Goal: Information Seeking & Learning: Learn about a topic

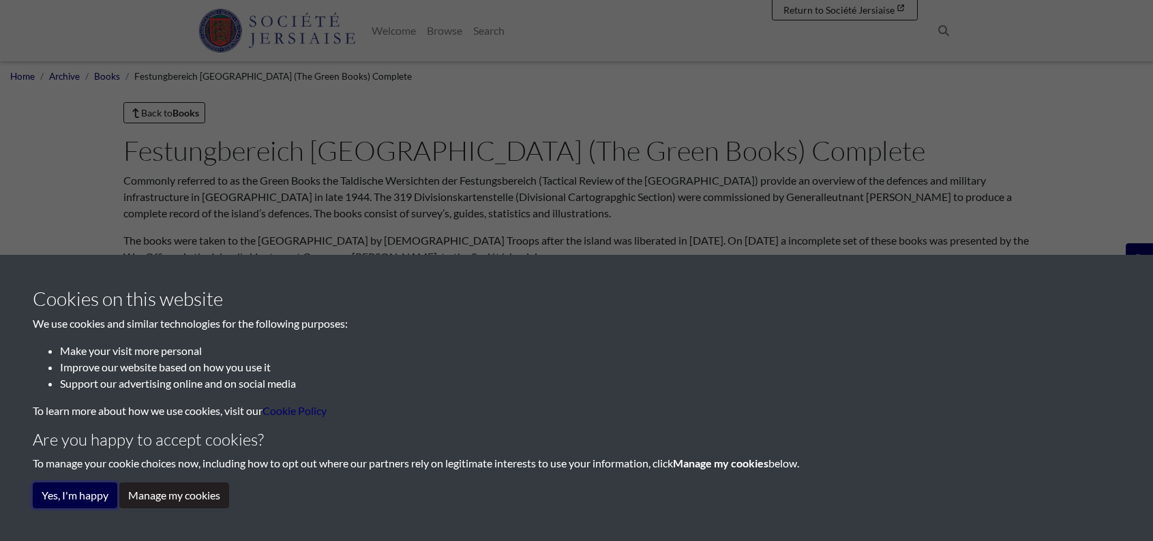
click at [95, 498] on button "Yes, I'm happy" at bounding box center [75, 496] width 85 height 26
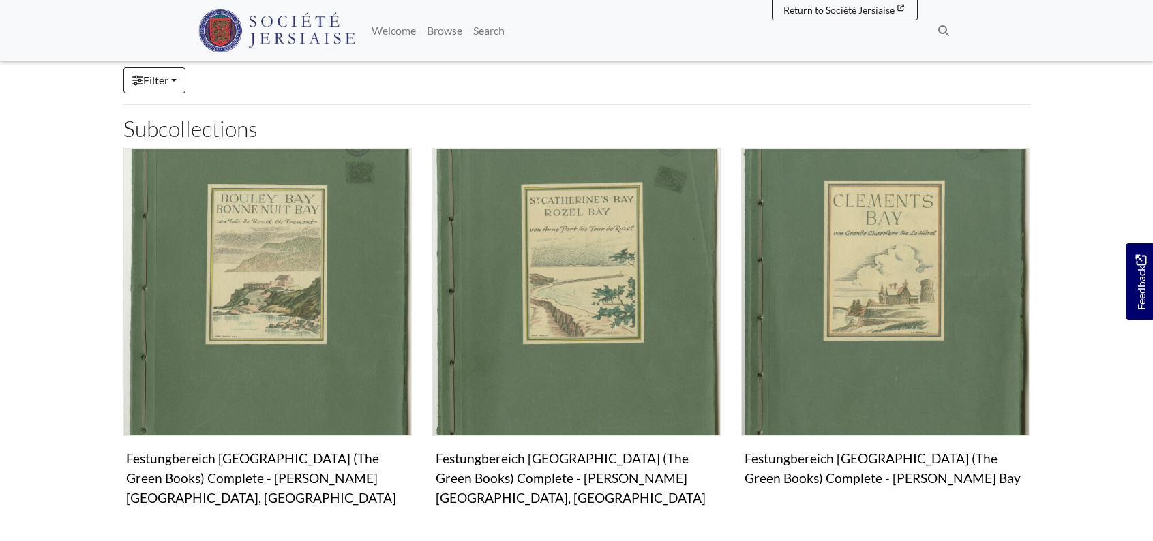
scroll to position [408, 0]
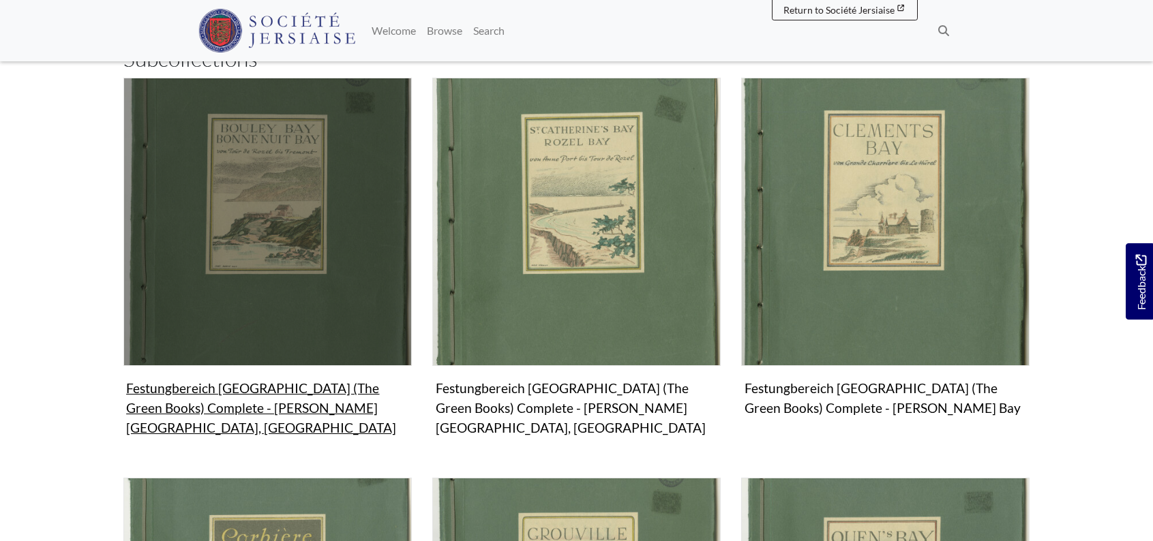
click at [317, 290] on img "Subcollection" at bounding box center [267, 222] width 288 height 288
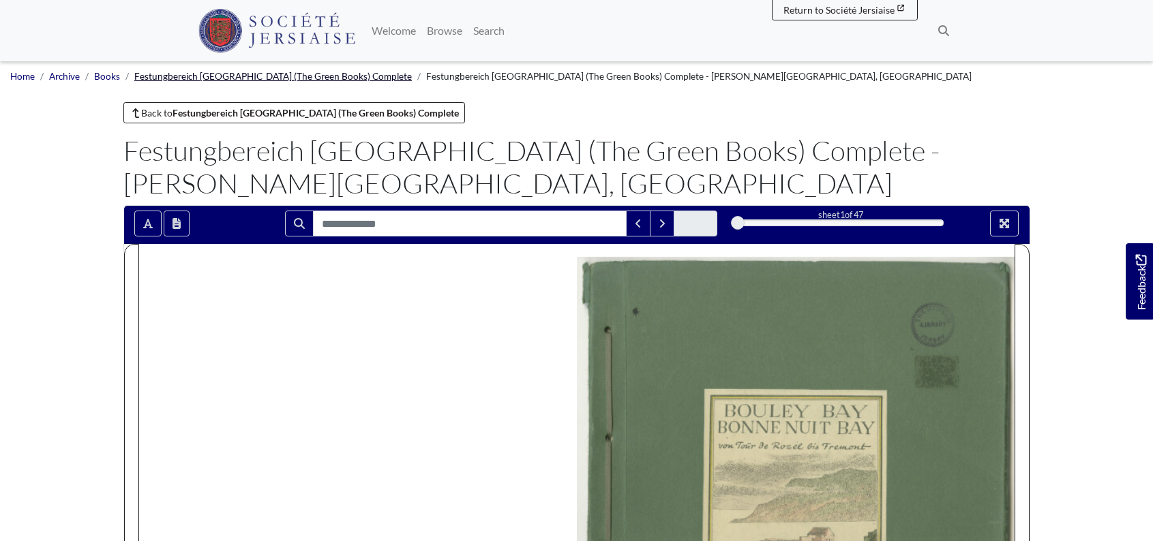
click at [312, 75] on link "Festungbereich [GEOGRAPHIC_DATA] (The Green Books) Complete" at bounding box center [273, 76] width 278 height 11
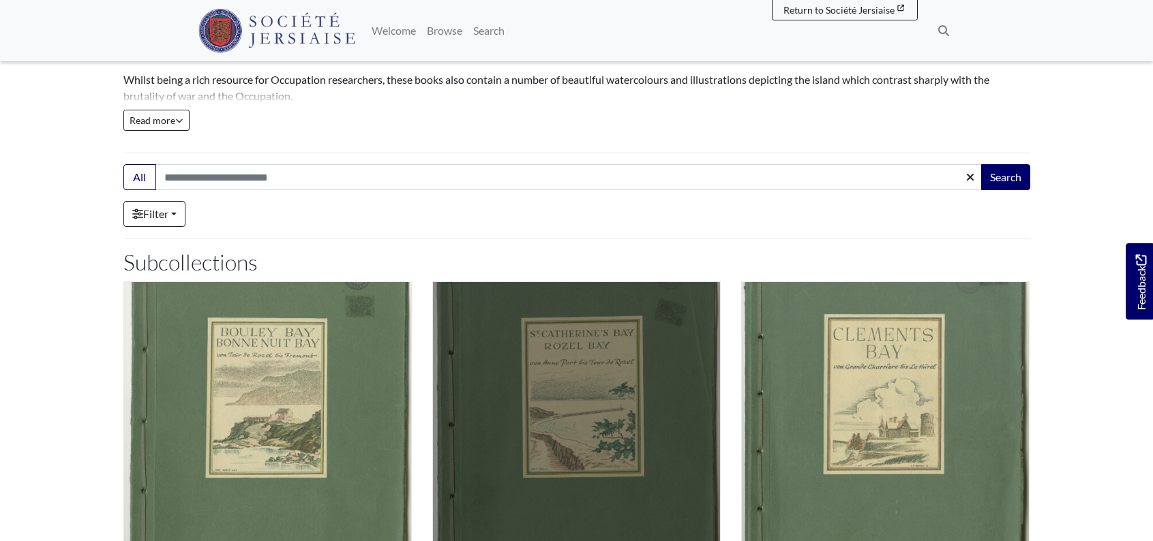
scroll to position [136, 0]
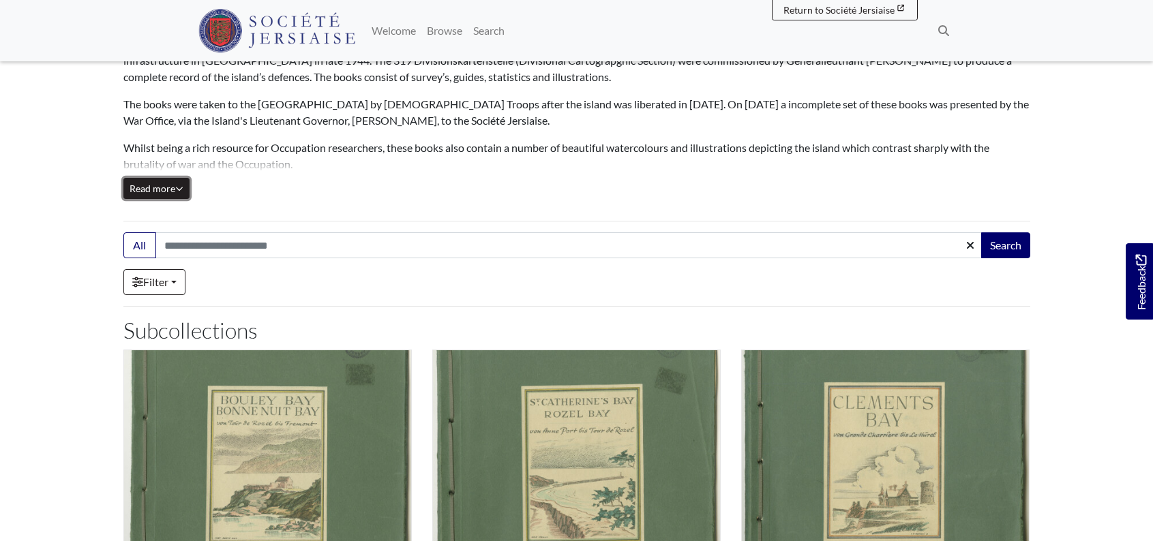
click at [179, 188] on icon "Read all of the content" at bounding box center [179, 189] width 8 height 10
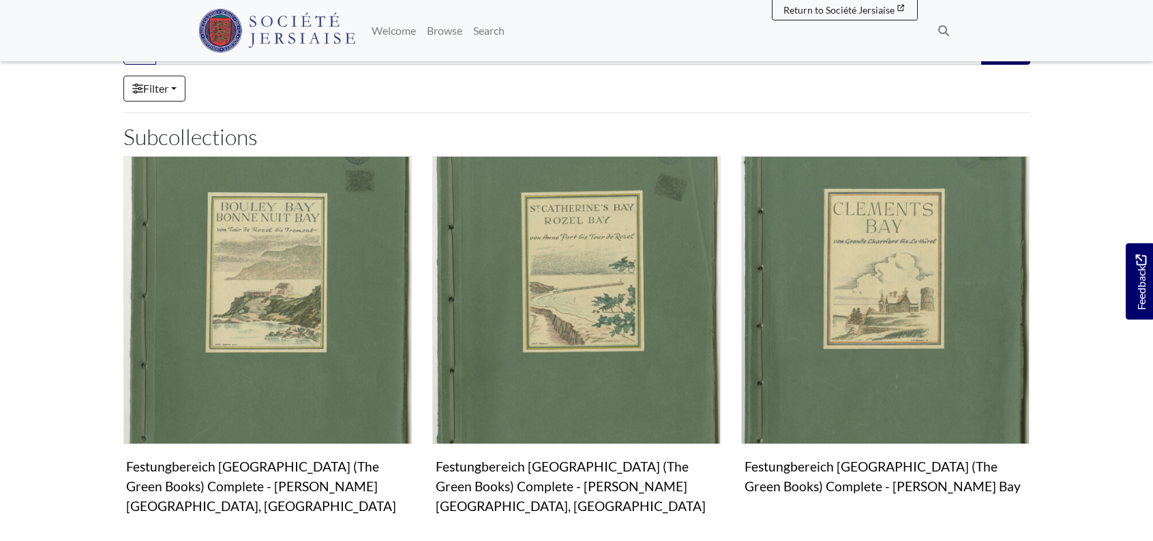
scroll to position [409, 0]
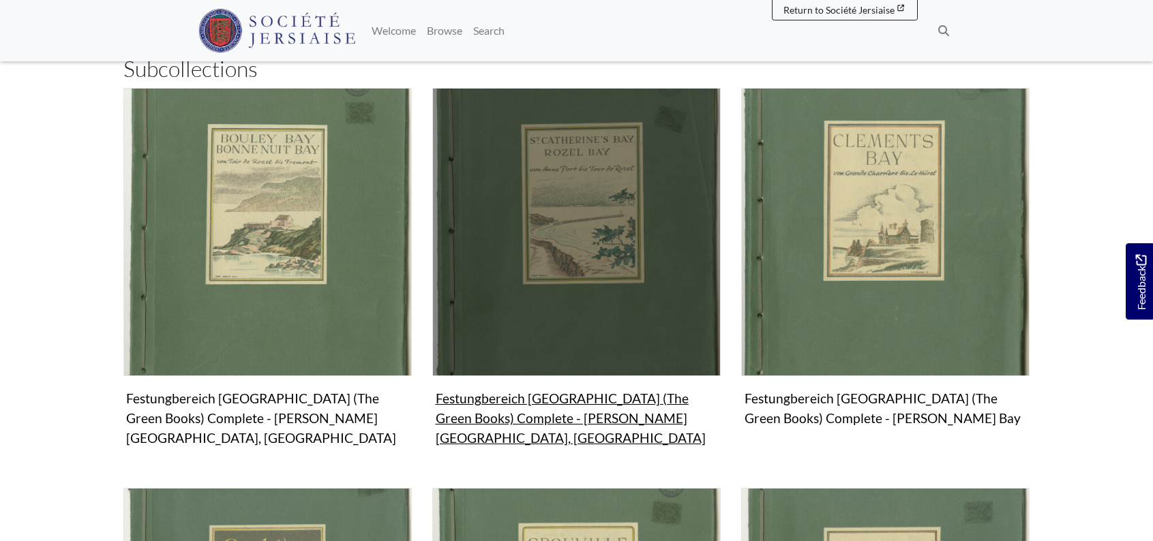
click at [583, 220] on img "Subcollection" at bounding box center [576, 232] width 288 height 288
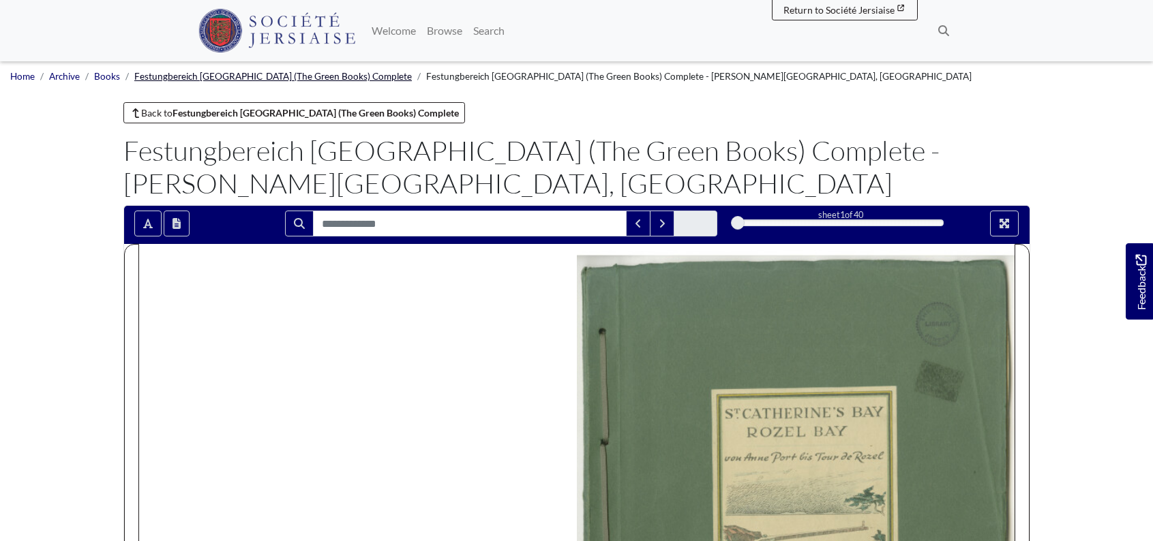
click at [241, 77] on link "Festungbereich [GEOGRAPHIC_DATA] (The Green Books) Complete" at bounding box center [273, 76] width 278 height 11
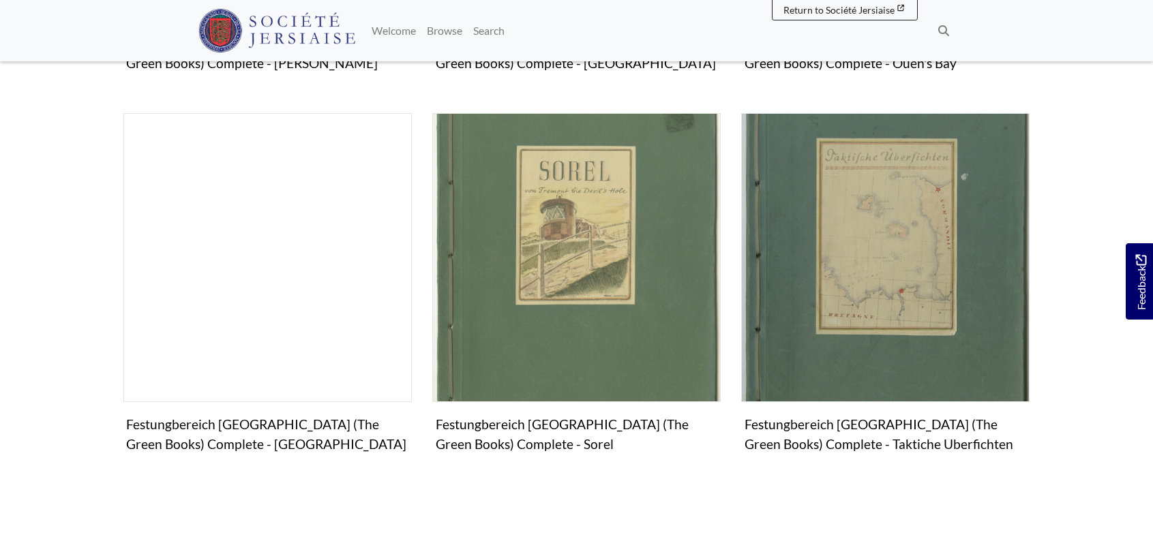
scroll to position [1086, 0]
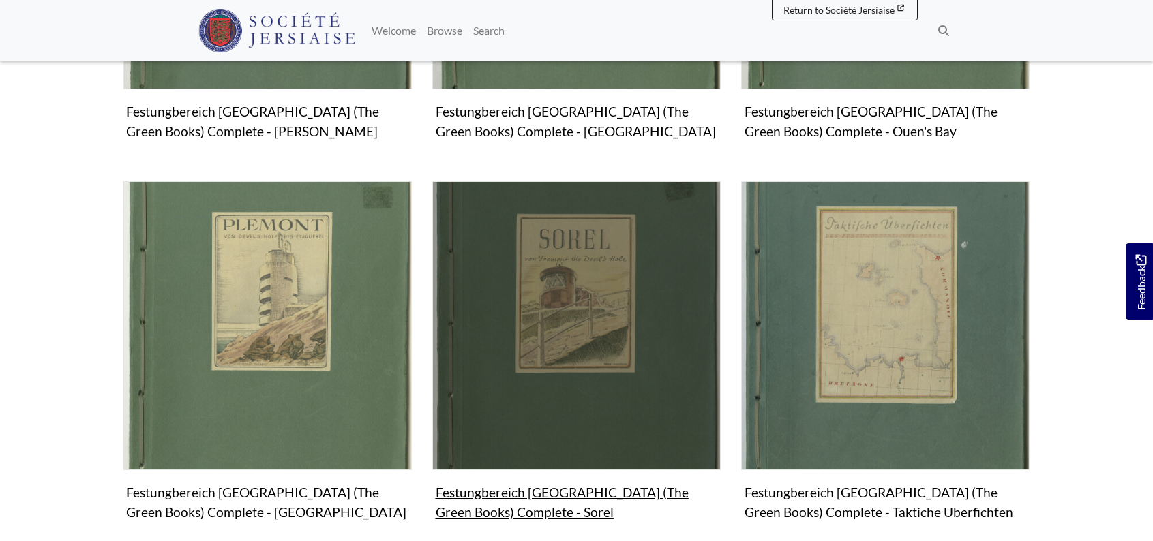
click at [571, 308] on img "Subcollection" at bounding box center [576, 325] width 288 height 288
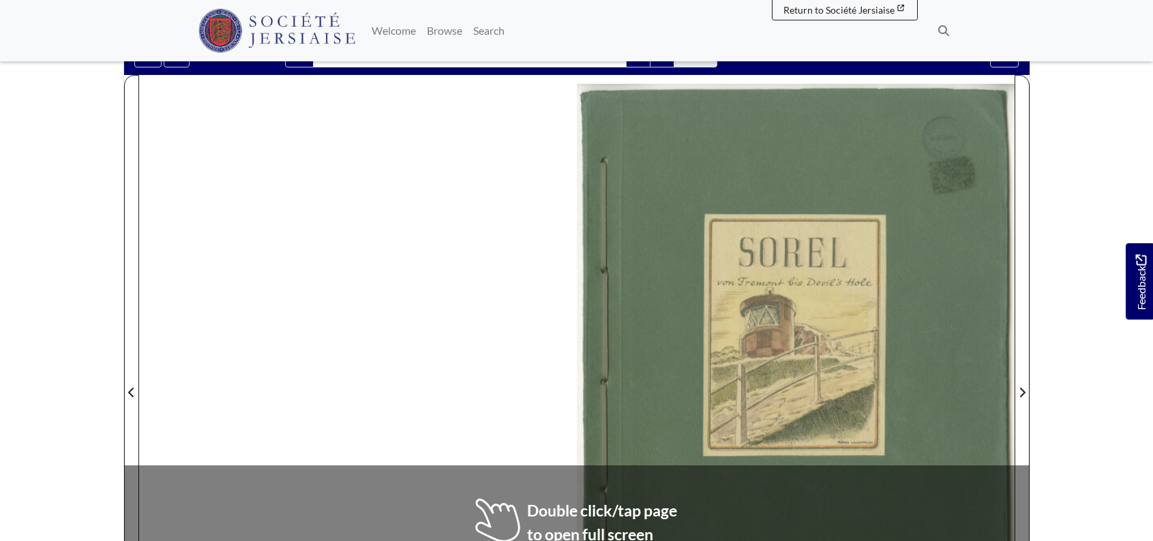
scroll to position [273, 0]
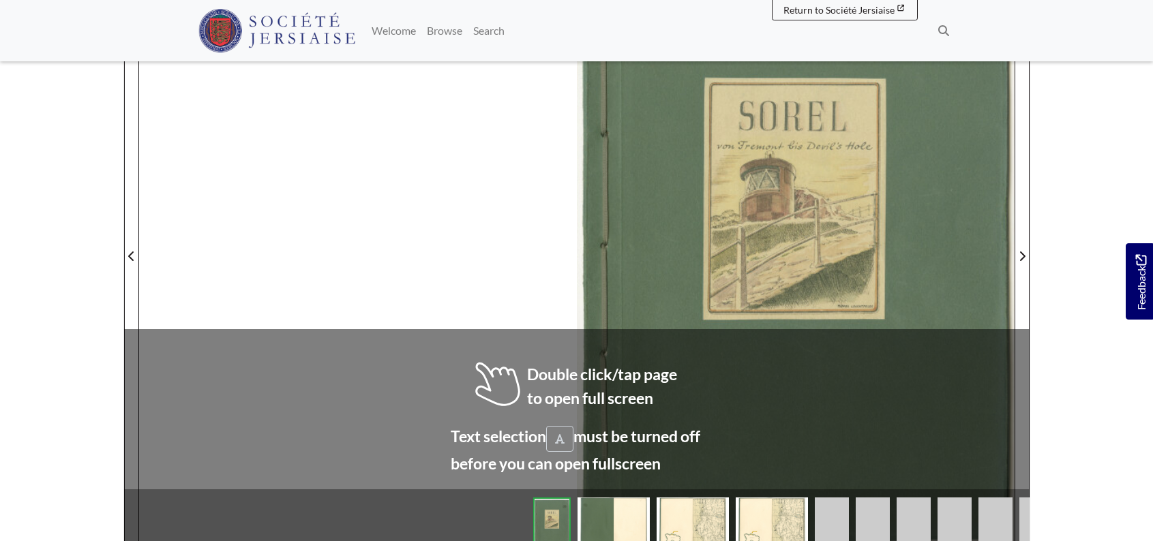
click at [603, 373] on div at bounding box center [796, 248] width 438 height 619
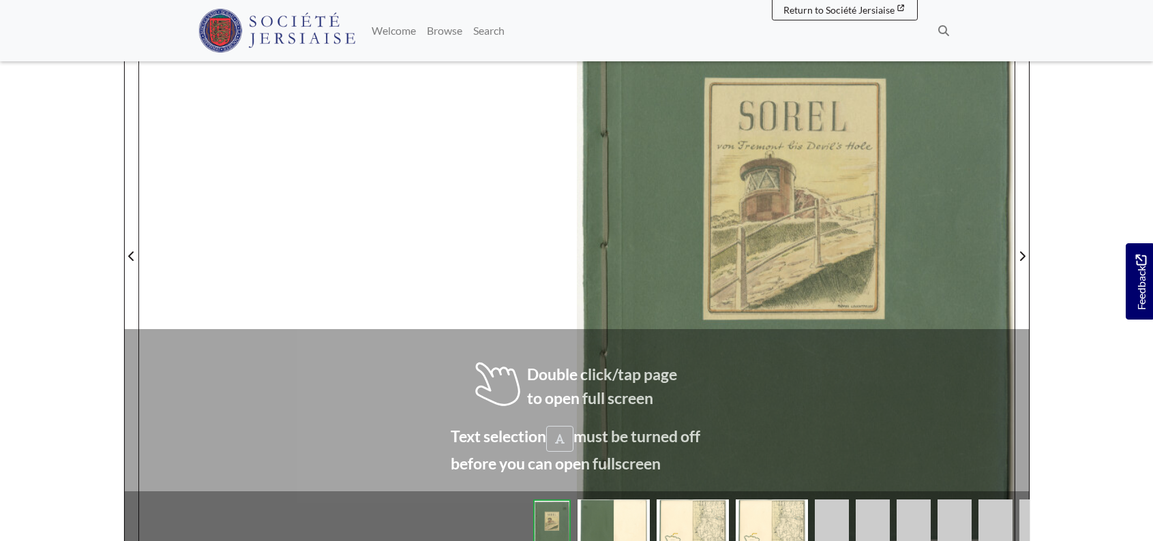
click at [604, 374] on div at bounding box center [796, 248] width 438 height 619
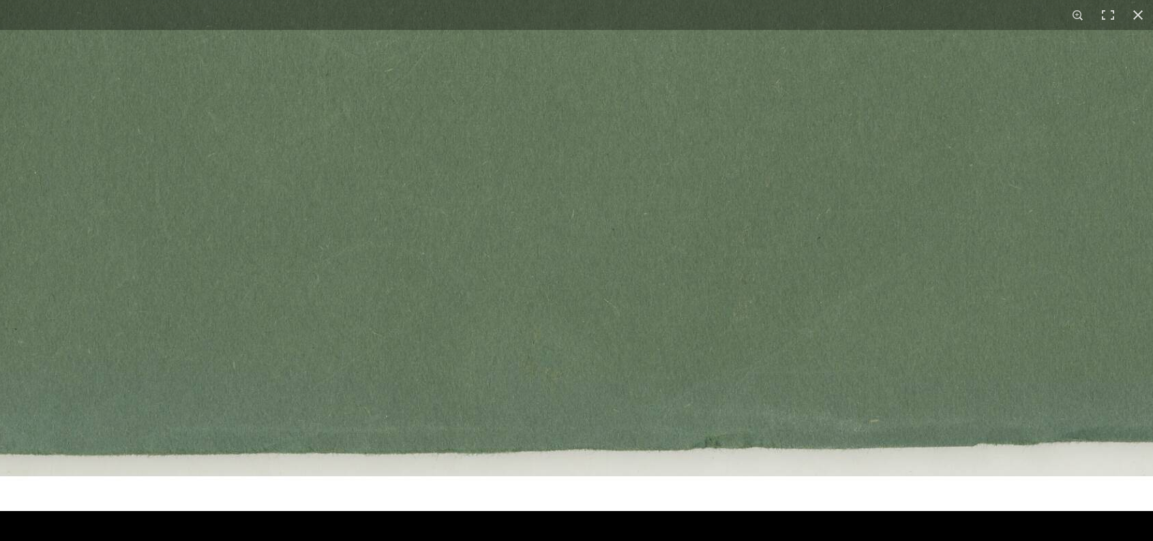
scroll to position [0, 0]
click at [1109, 15] on button at bounding box center [1108, 15] width 30 height 30
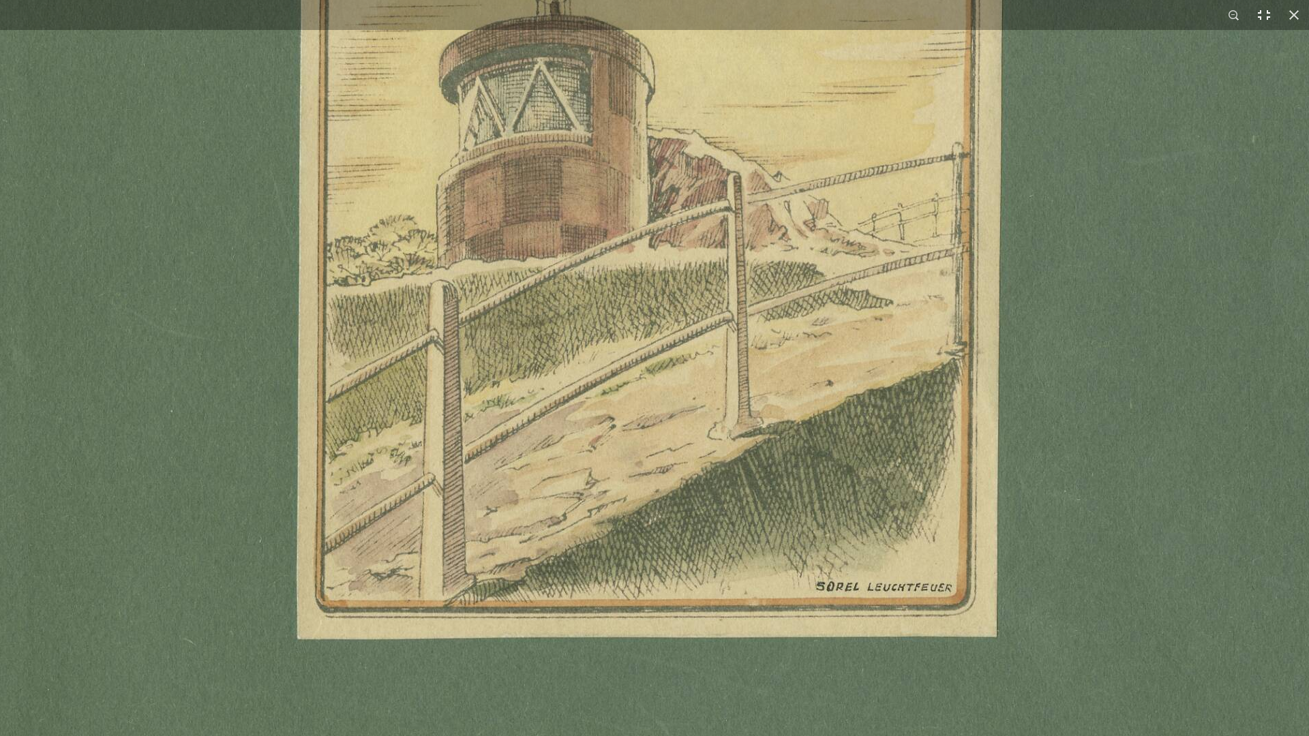
click at [1152, 16] on button at bounding box center [1264, 15] width 30 height 30
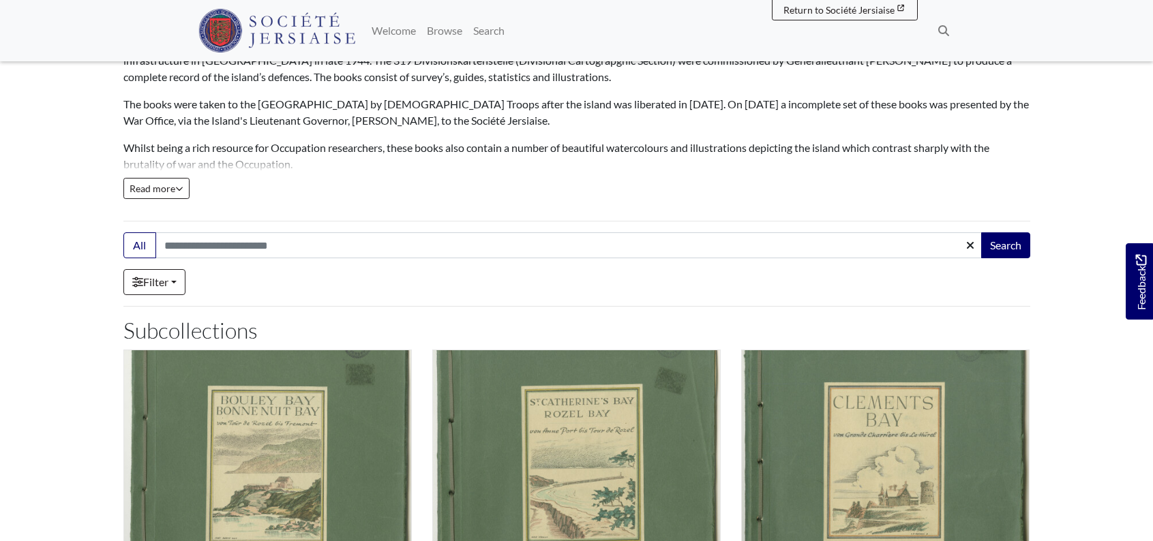
scroll to position [205, 0]
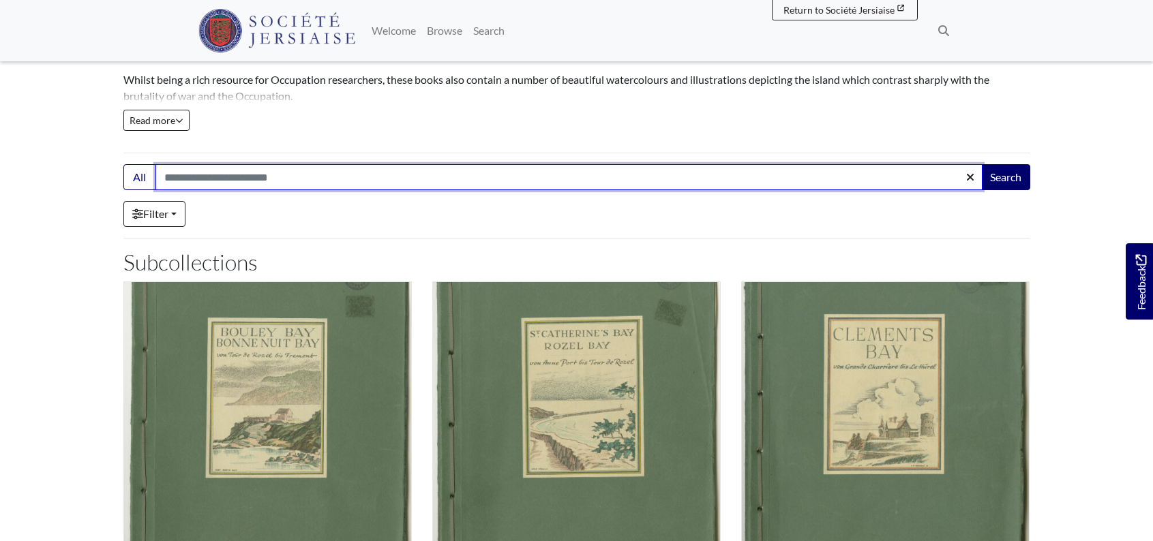
click at [168, 177] on input "Search:" at bounding box center [568, 177] width 827 height 26
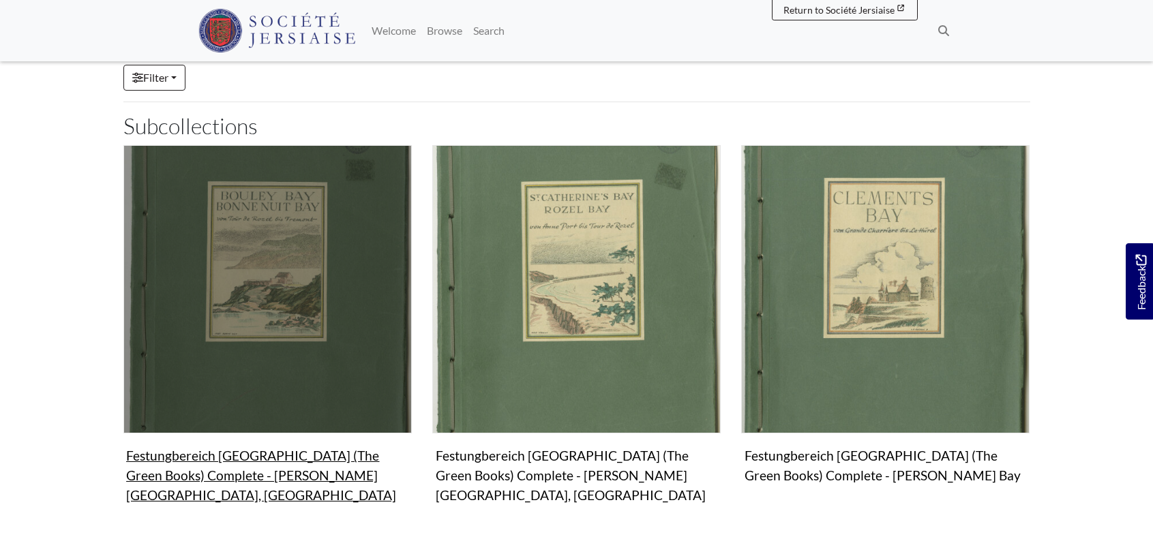
click at [292, 290] on img "Subcollection" at bounding box center [267, 289] width 288 height 288
click at [292, 291] on img "Subcollection" at bounding box center [267, 289] width 288 height 288
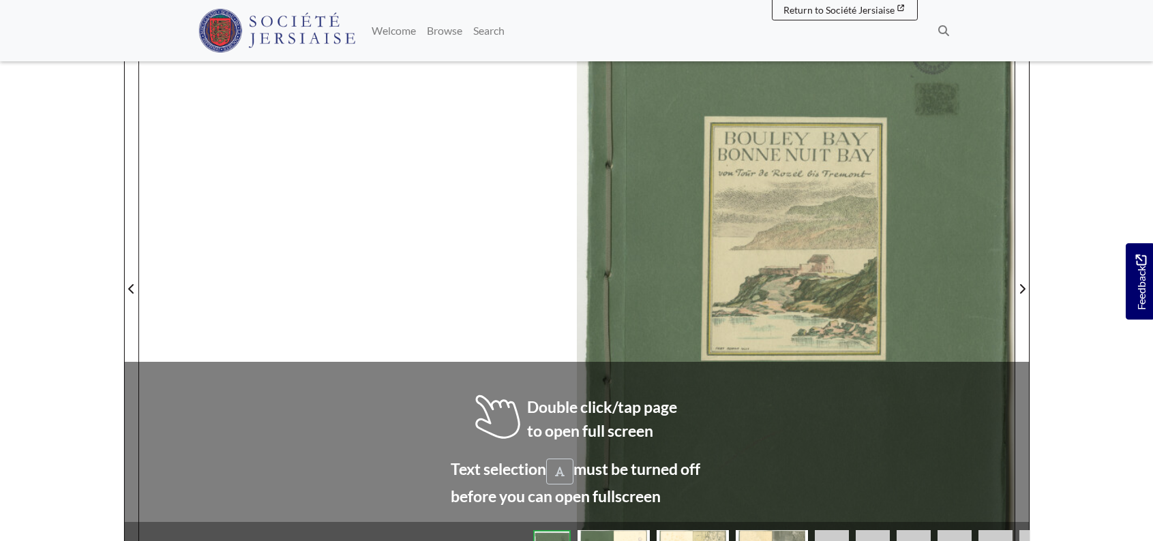
scroll to position [341, 0]
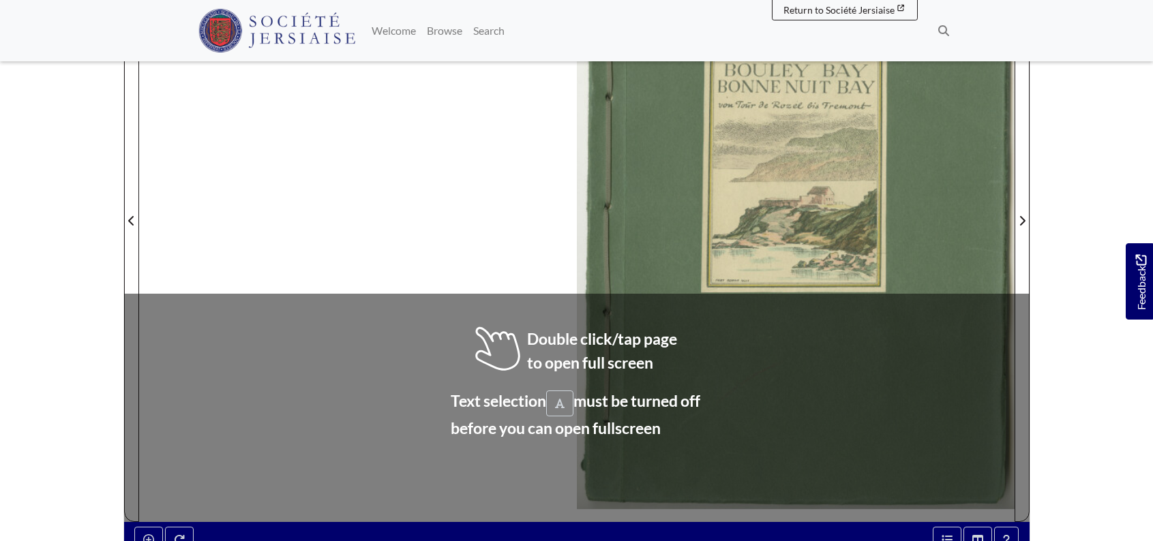
click at [561, 403] on div at bounding box center [577, 212] width 876 height 619
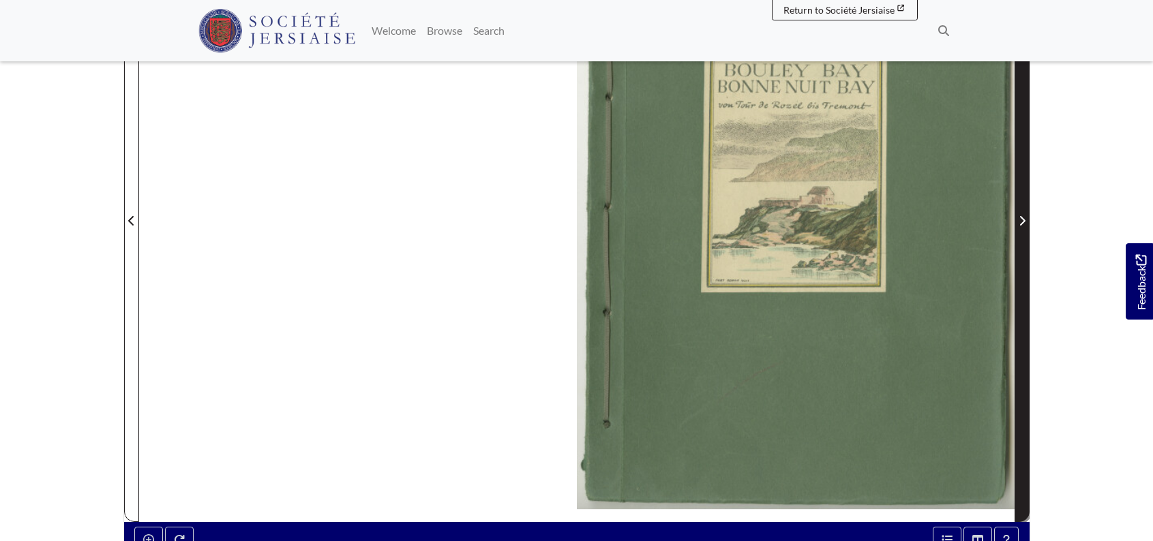
click at [1021, 224] on icon "Next Page" at bounding box center [1022, 220] width 7 height 11
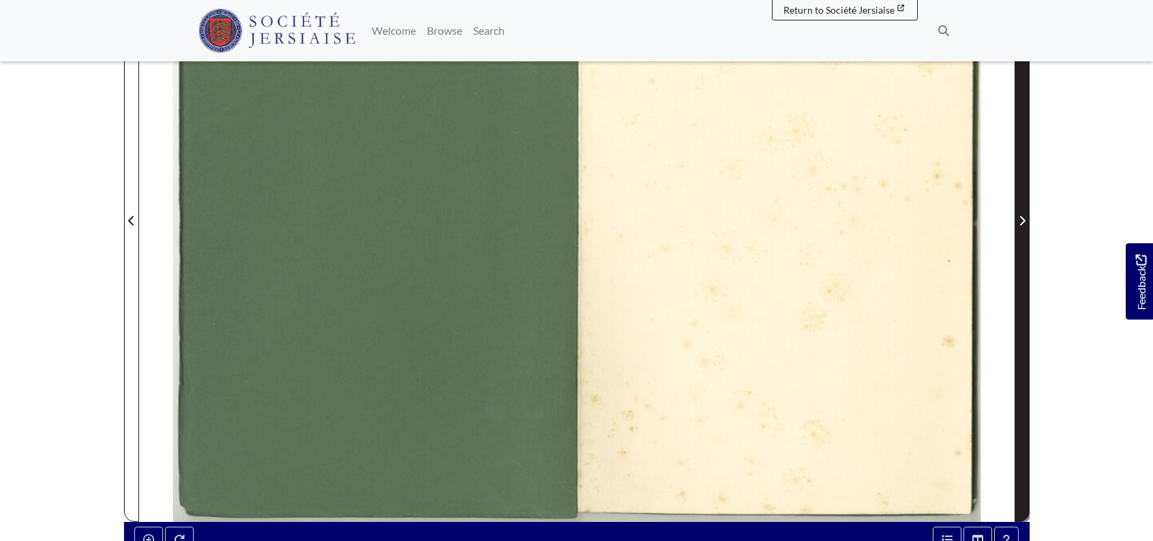
click at [1022, 222] on icon "Next Page" at bounding box center [1022, 220] width 7 height 11
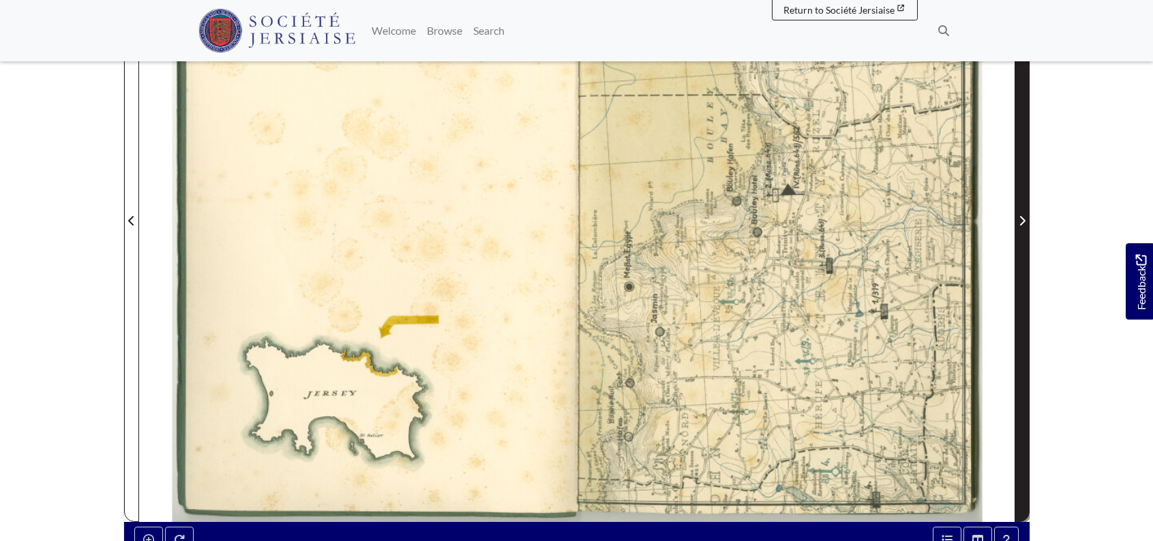
click at [1022, 222] on icon "Next Page" at bounding box center [1022, 220] width 7 height 11
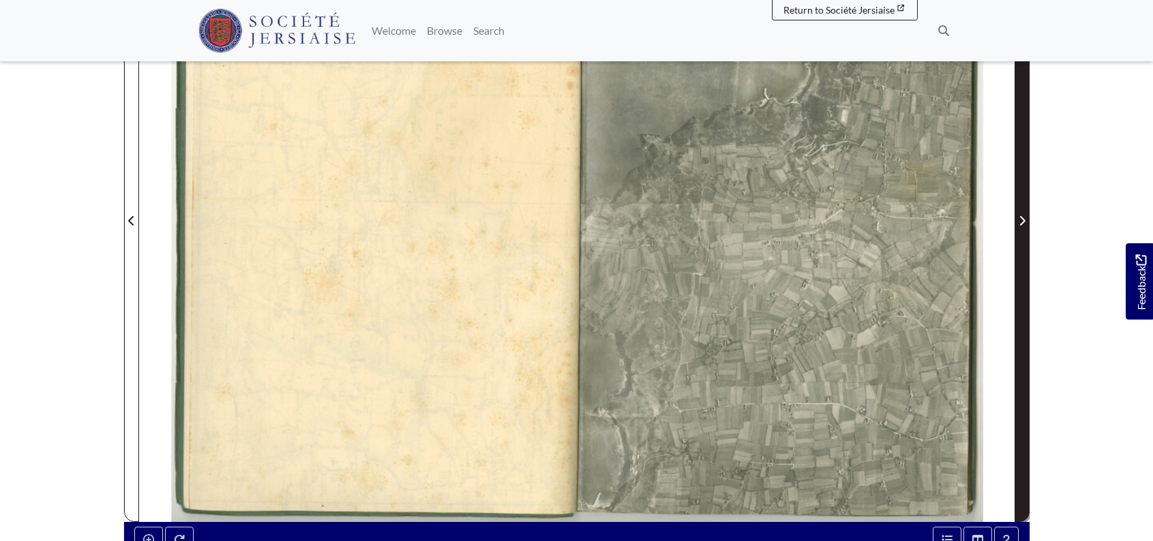
click at [1022, 222] on icon "Next Page" at bounding box center [1022, 220] width 7 height 11
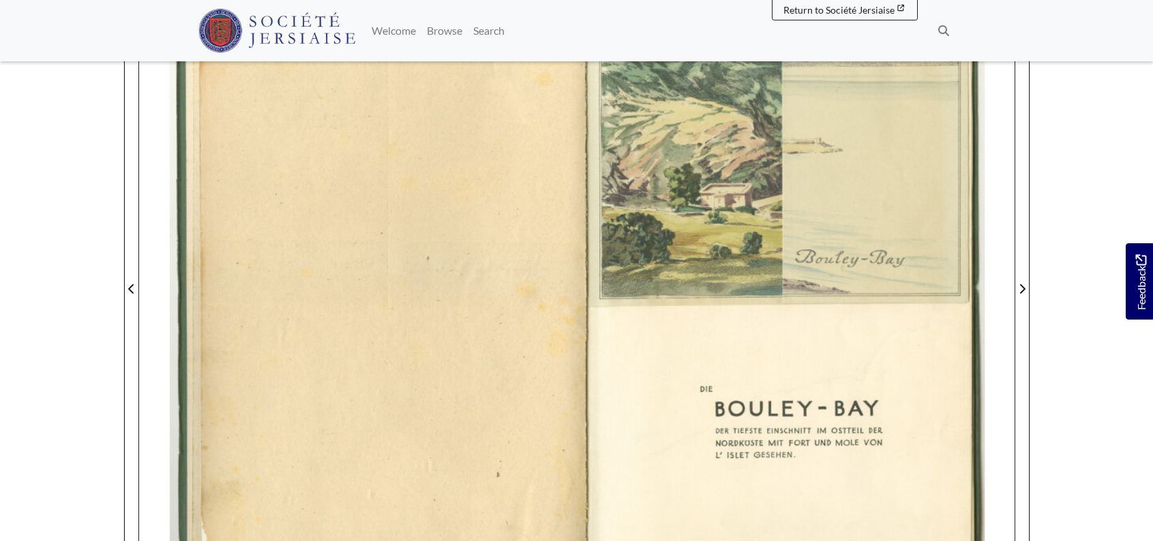
scroll to position [205, 0]
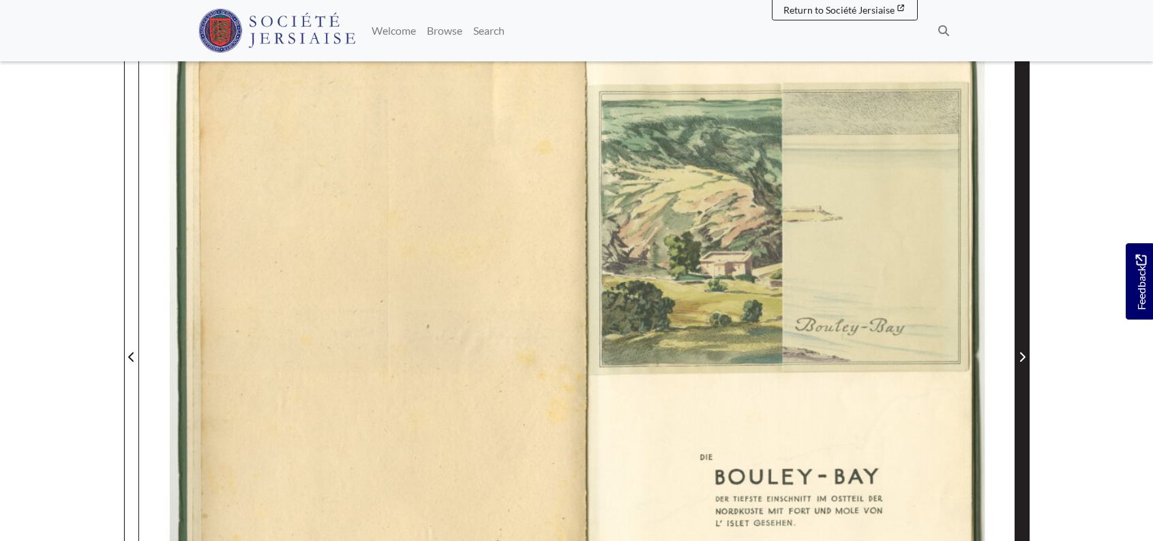
click at [1023, 359] on icon "Next Page" at bounding box center [1021, 358] width 5 height 10
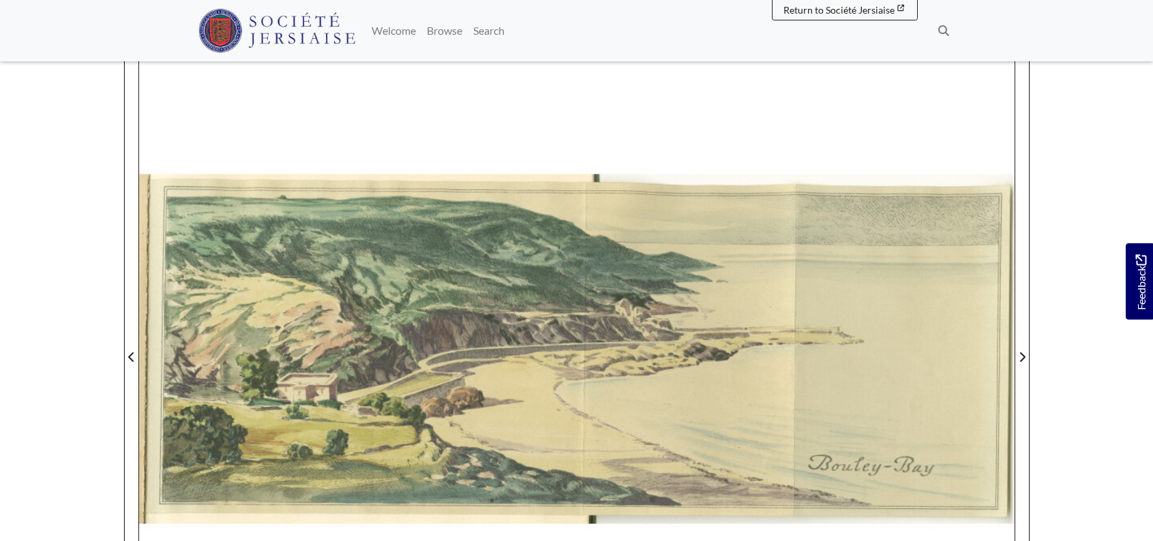
scroll to position [273, 0]
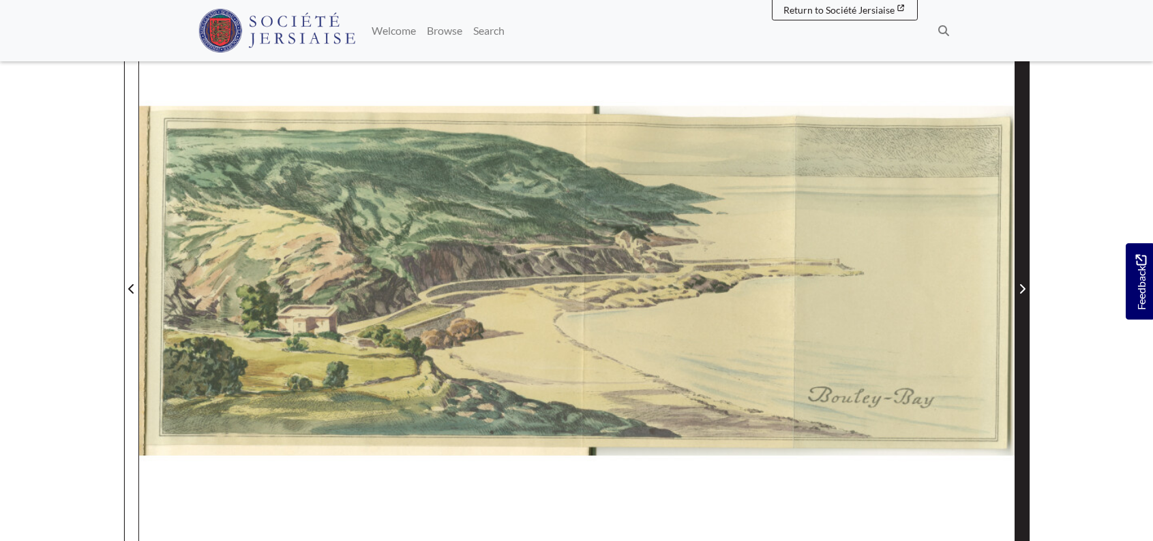
click at [1025, 288] on icon "Next Page" at bounding box center [1022, 289] width 7 height 11
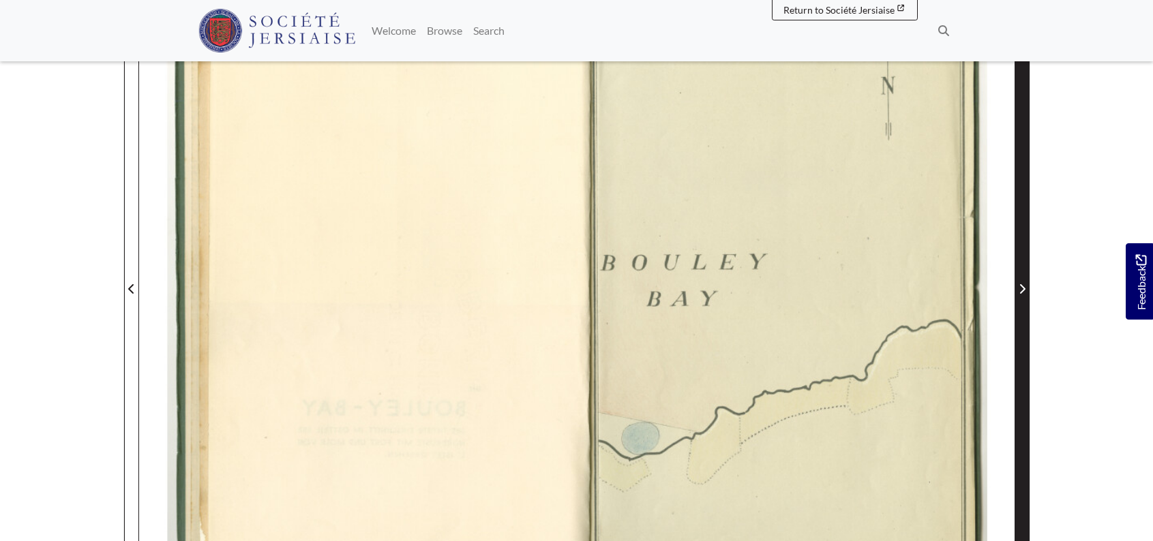
click at [1025, 288] on icon "Next Page" at bounding box center [1022, 289] width 7 height 11
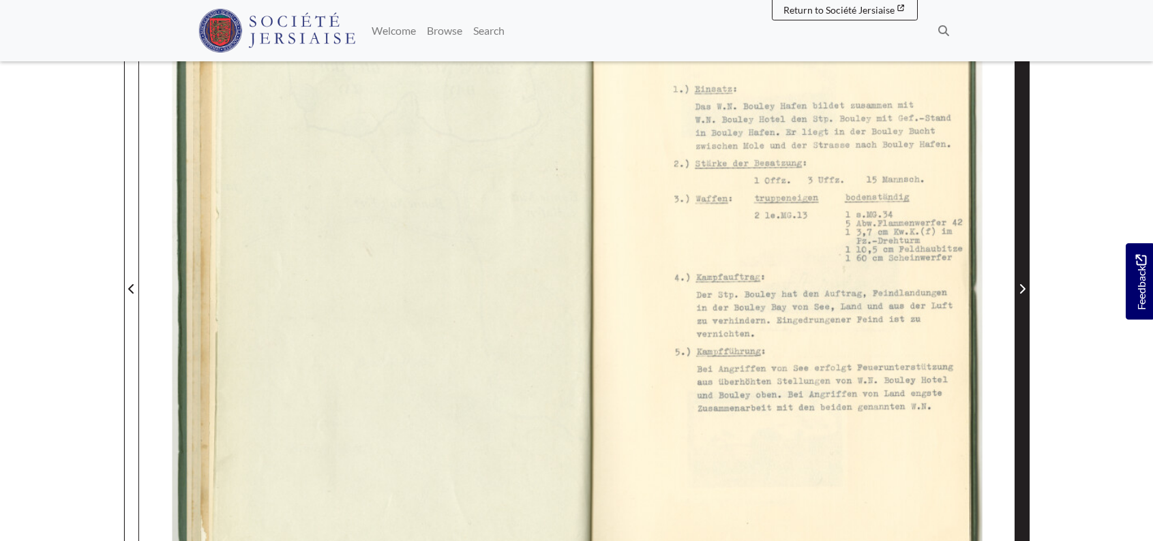
click at [1025, 288] on icon "Next Page" at bounding box center [1022, 289] width 7 height 11
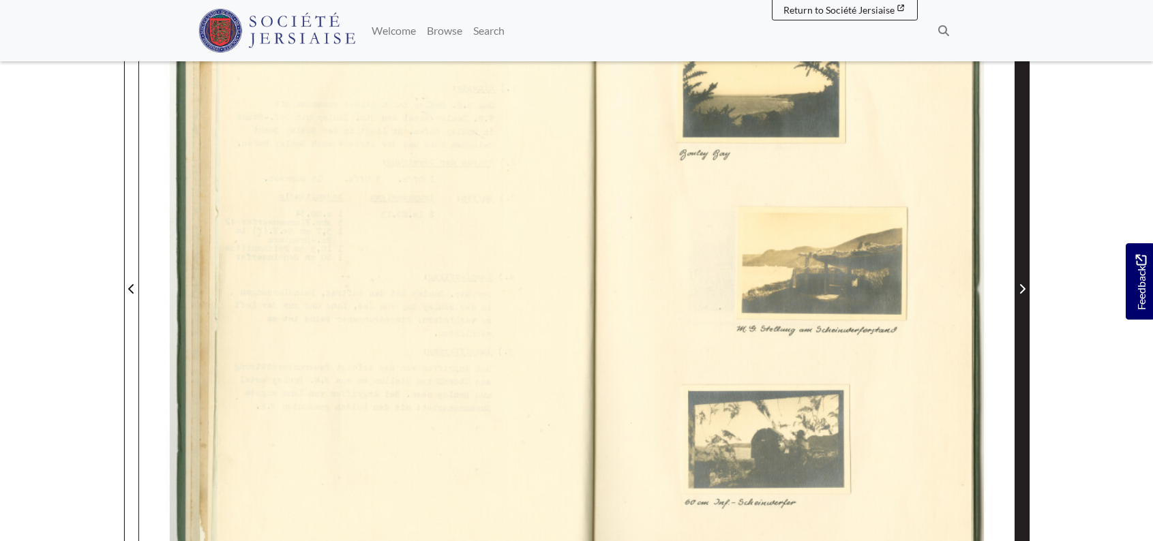
click at [1025, 288] on icon "Next Page" at bounding box center [1022, 289] width 7 height 11
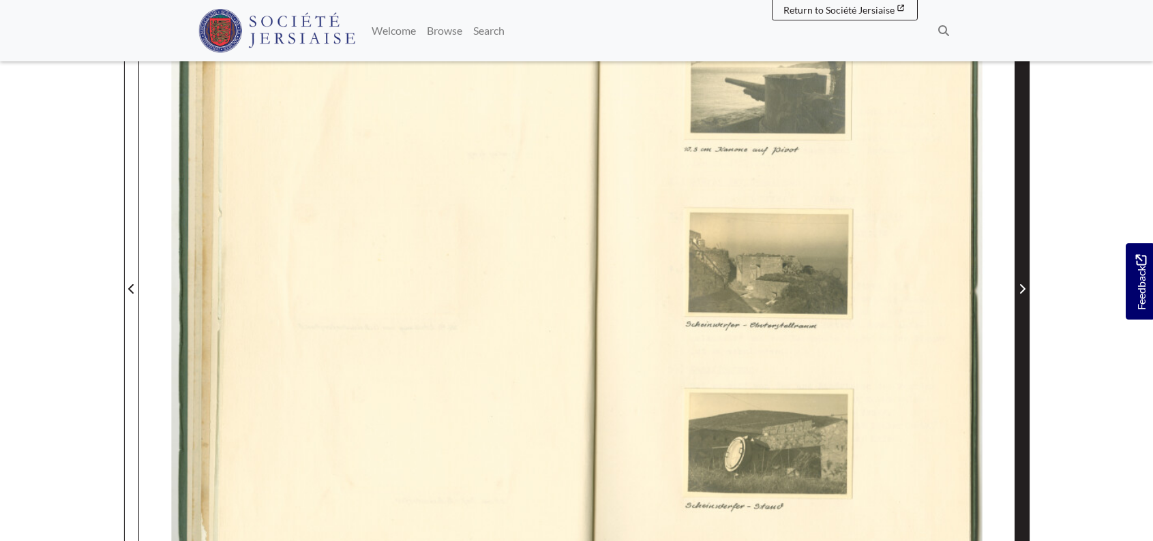
click at [1025, 288] on icon "Next Page" at bounding box center [1022, 289] width 7 height 11
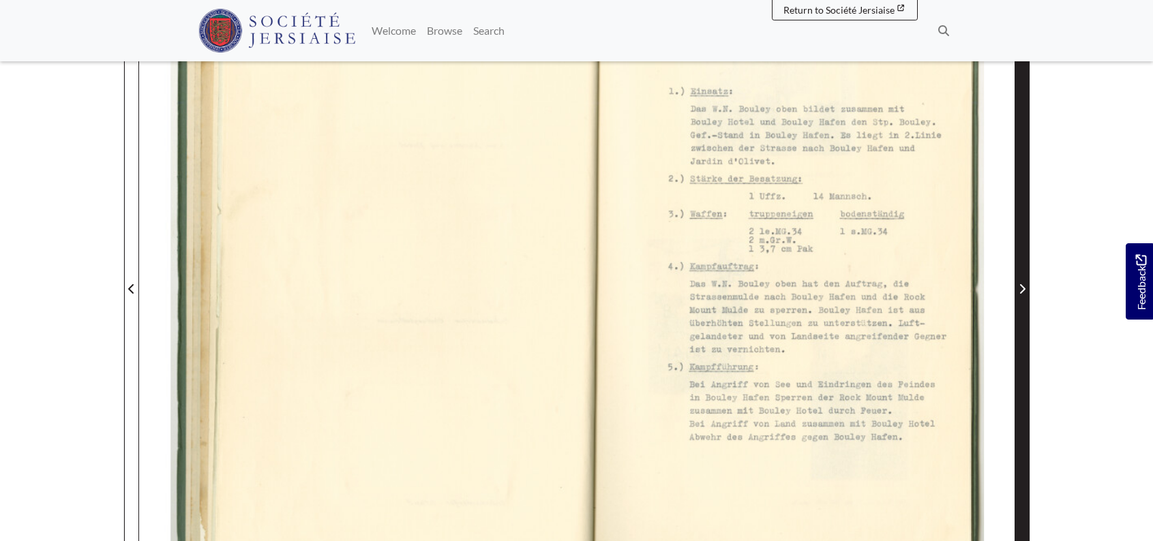
click at [1019, 288] on icon "Next Page" at bounding box center [1022, 289] width 7 height 11
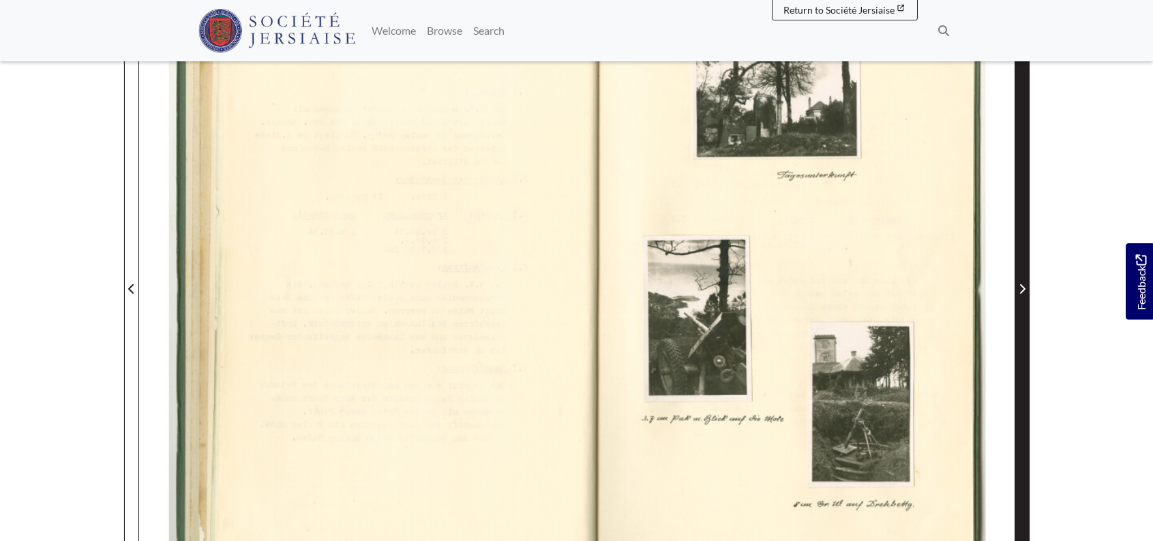
click at [1019, 288] on icon "Next Page" at bounding box center [1022, 289] width 7 height 11
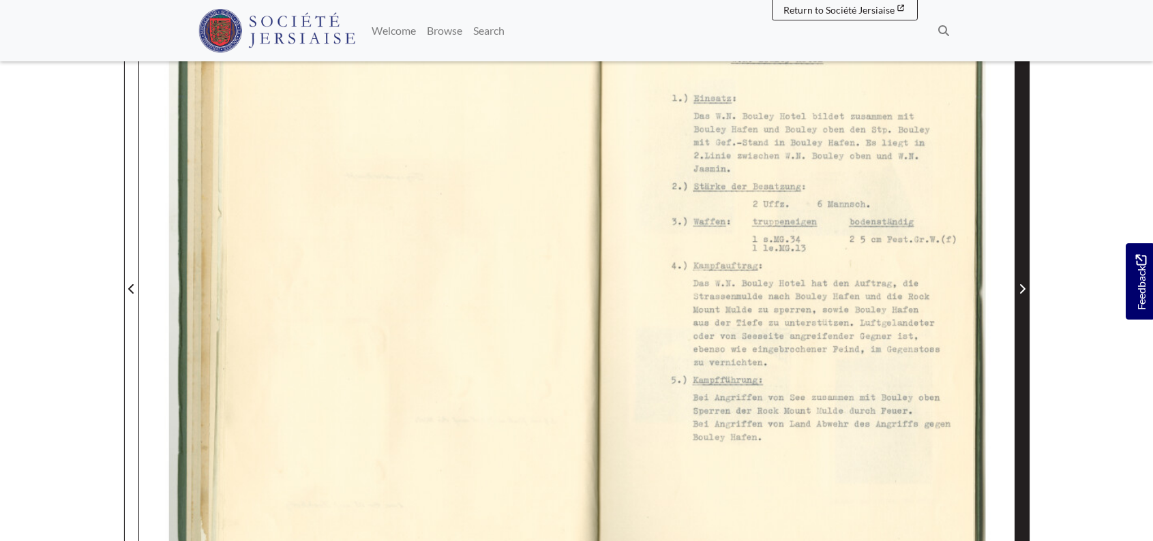
click at [1019, 288] on icon "Next Page" at bounding box center [1022, 289] width 7 height 11
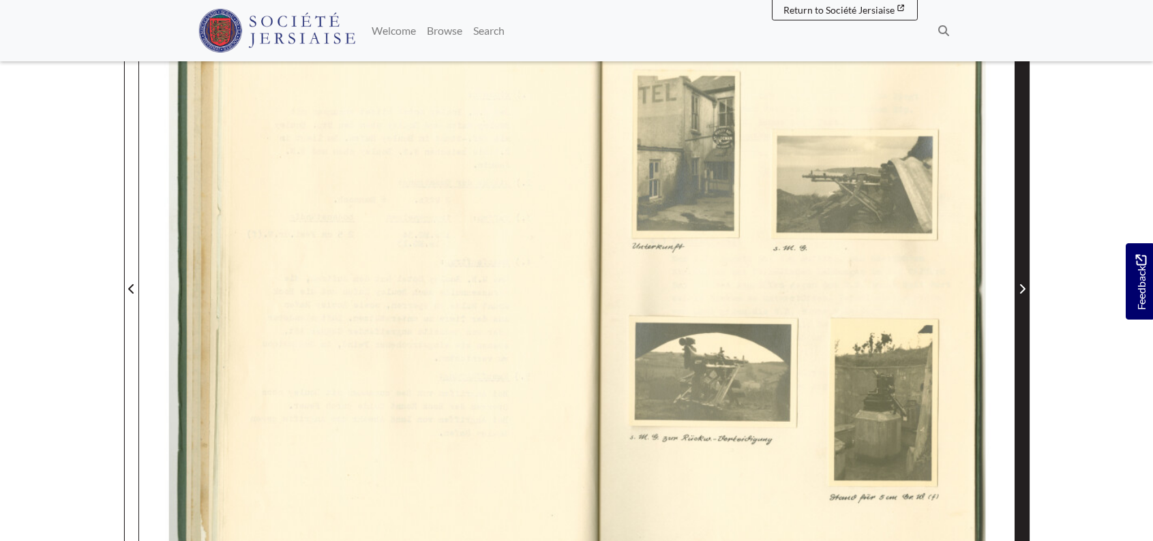
click at [1019, 288] on icon "Next Page" at bounding box center [1022, 289] width 7 height 11
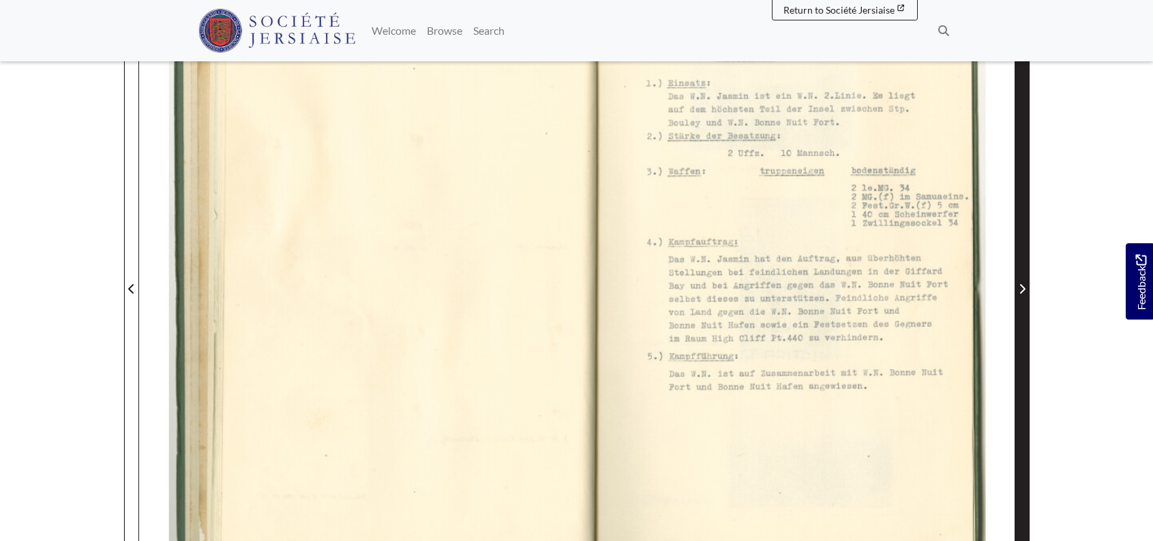
click at [1019, 288] on icon "Next Page" at bounding box center [1022, 289] width 7 height 11
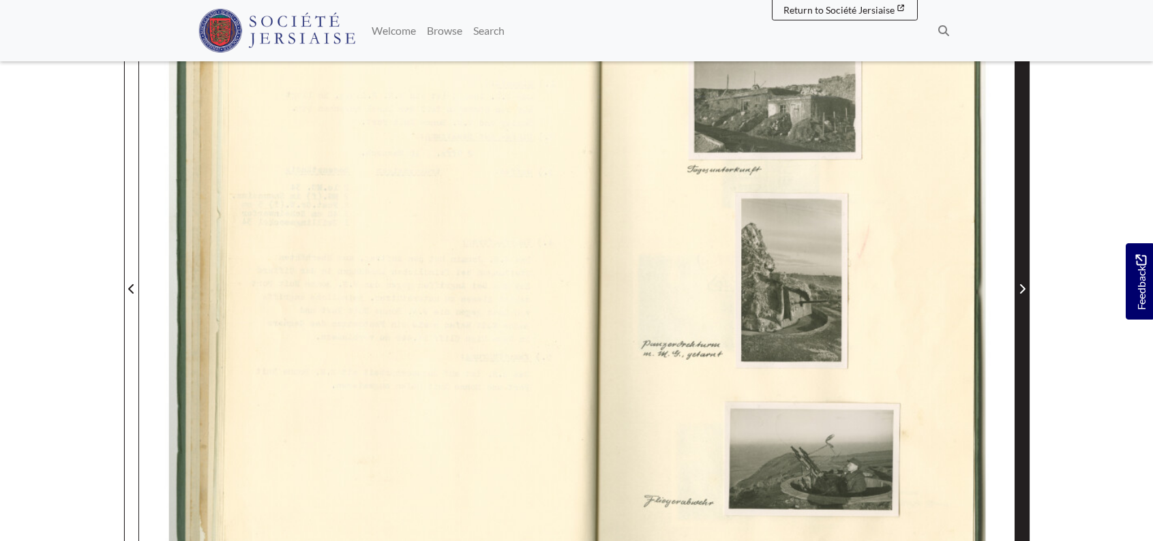
click at [1019, 288] on icon "Next Page" at bounding box center [1022, 289] width 7 height 11
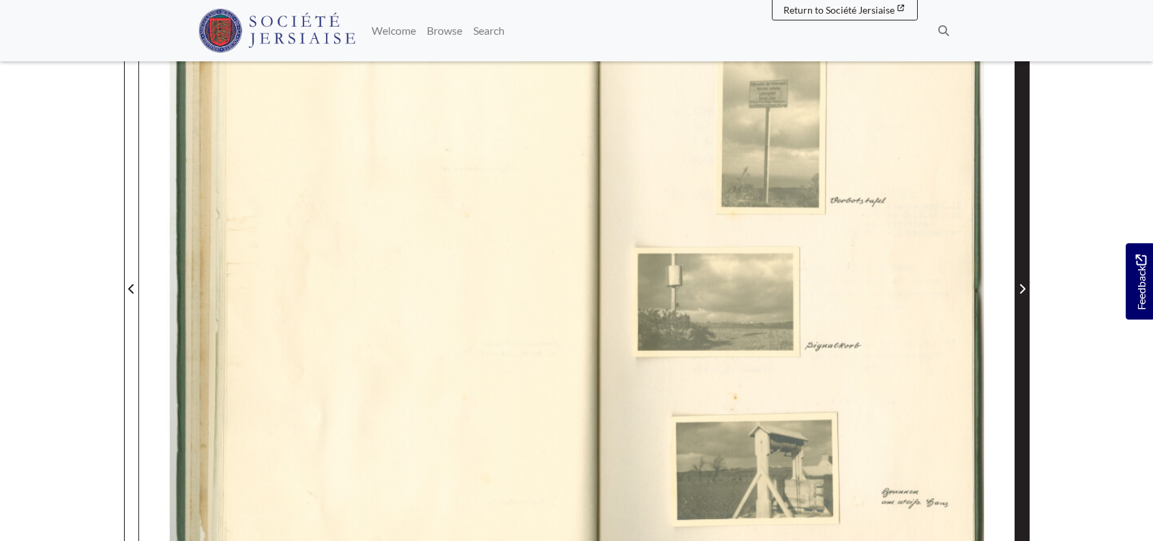
click at [1019, 288] on icon "Next Page" at bounding box center [1022, 289] width 7 height 11
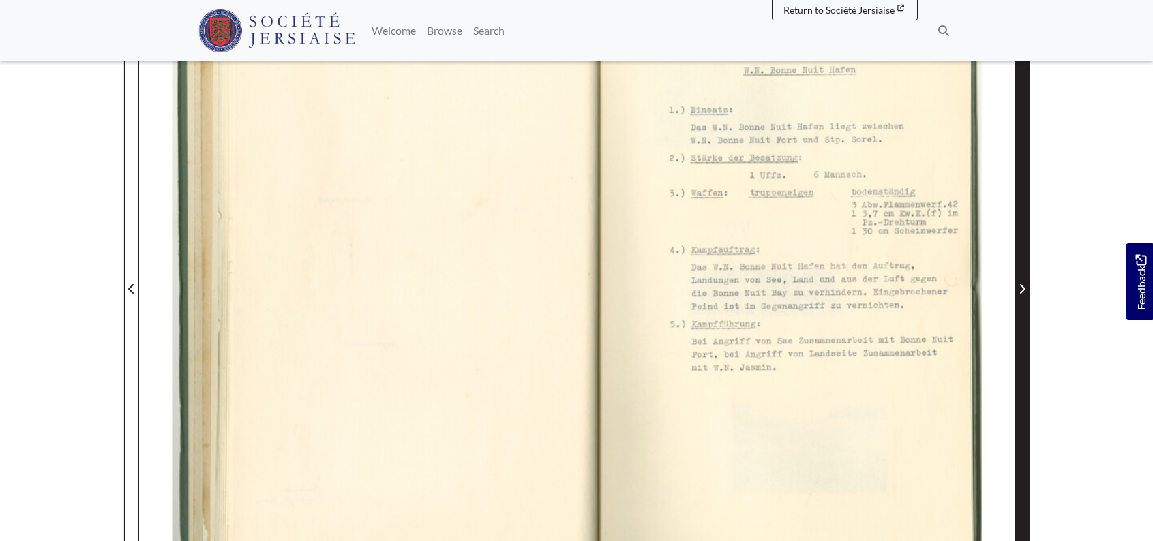
click at [1019, 288] on icon "Next Page" at bounding box center [1022, 289] width 7 height 11
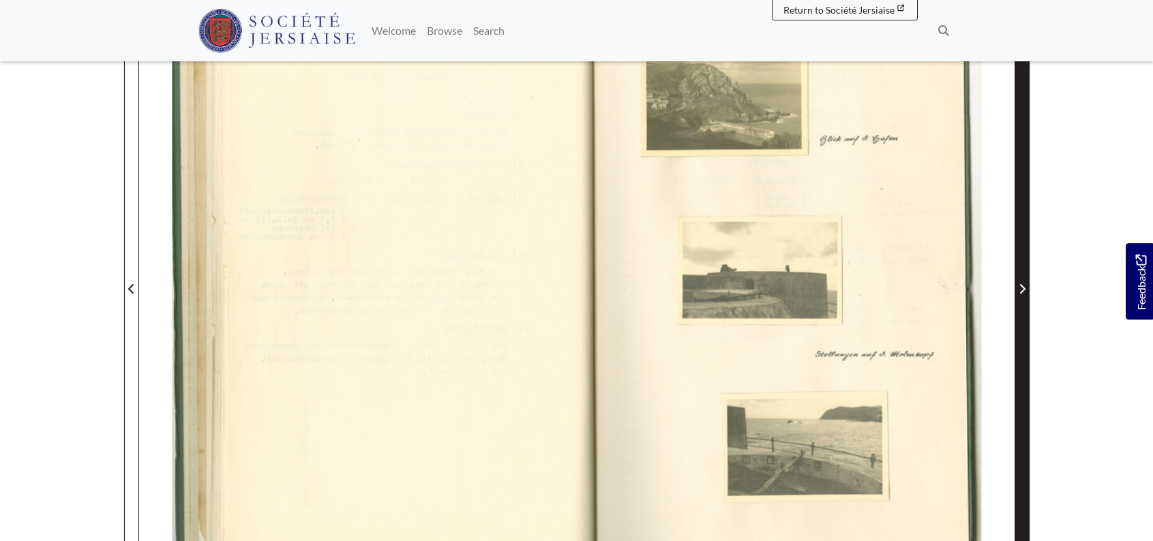
click at [1019, 288] on icon "Next Page" at bounding box center [1022, 289] width 7 height 11
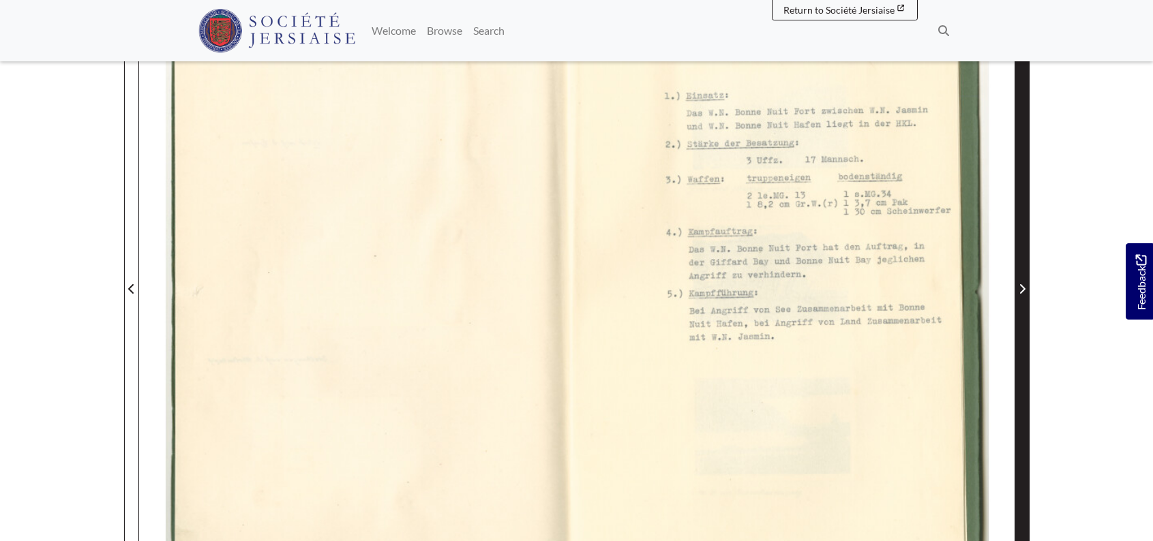
click at [1019, 288] on icon "Next Page" at bounding box center [1022, 289] width 7 height 11
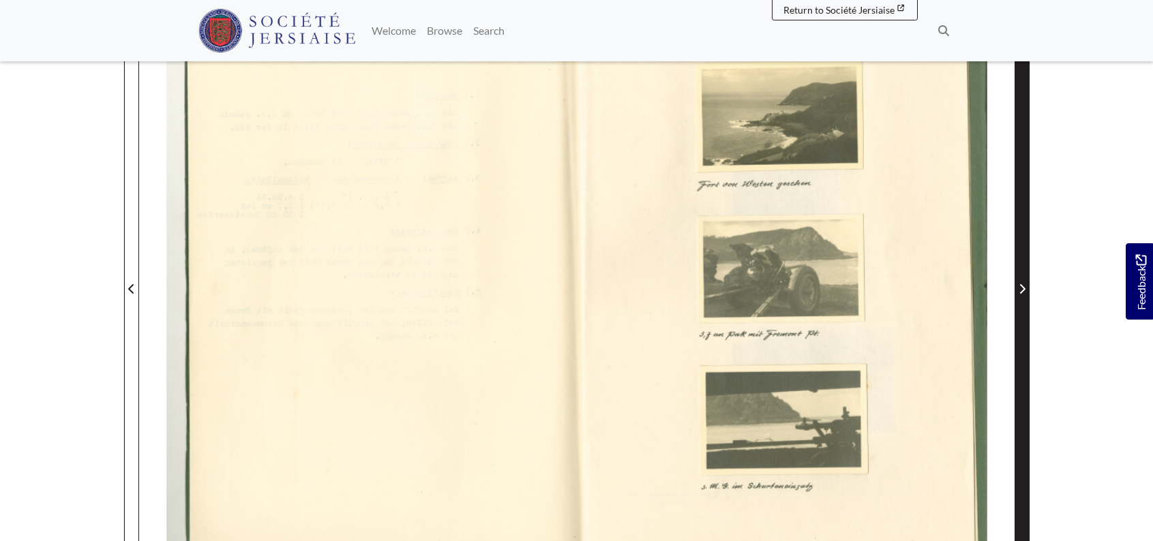
click at [1019, 288] on icon "Next Page" at bounding box center [1022, 289] width 7 height 11
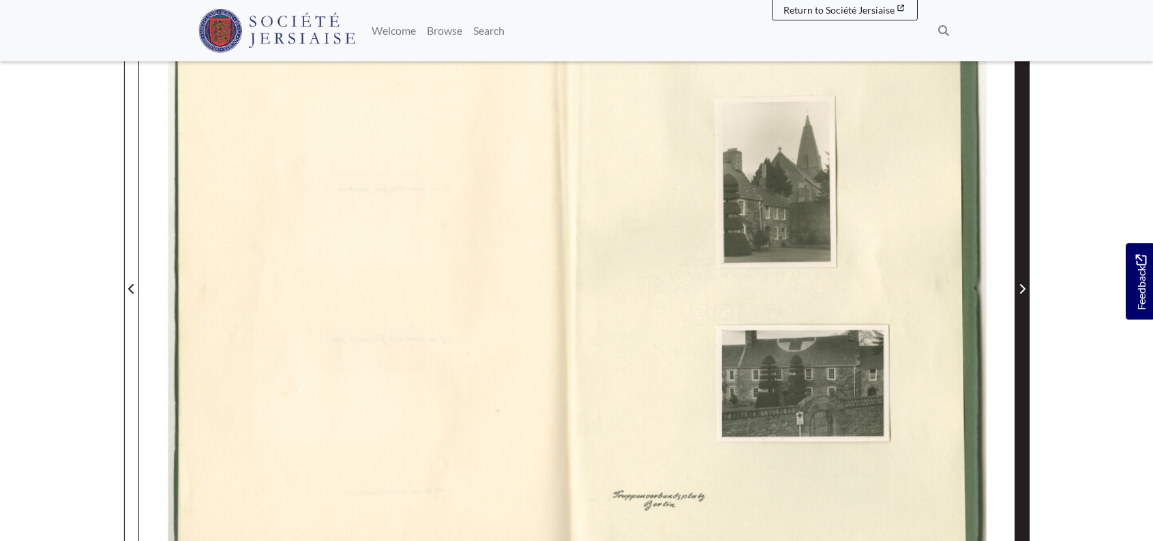
click at [1019, 288] on icon "Next Page" at bounding box center [1022, 289] width 7 height 11
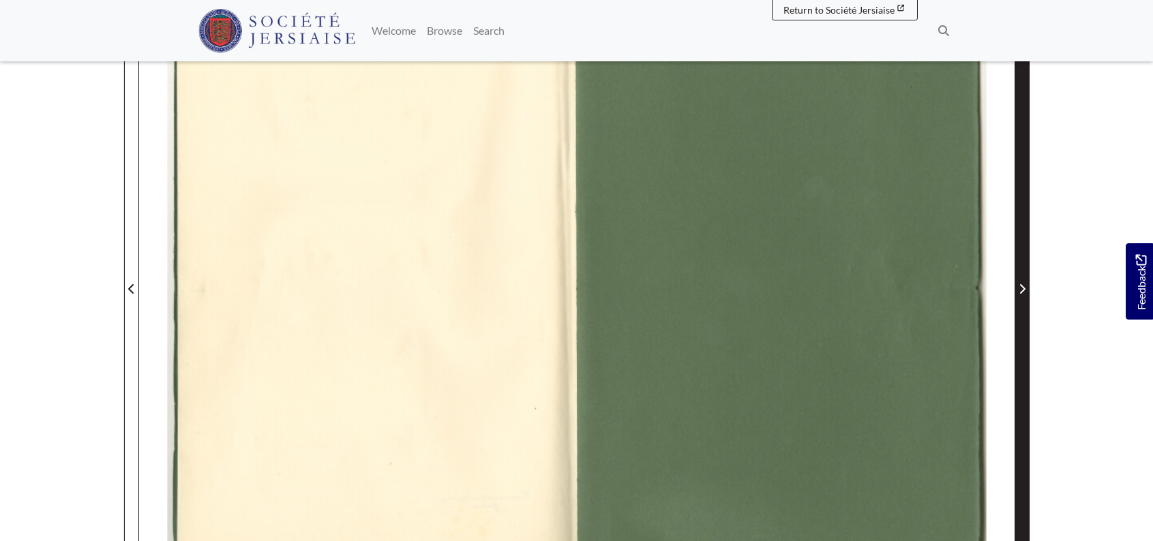
click at [1019, 288] on icon "Next Page" at bounding box center [1022, 289] width 7 height 11
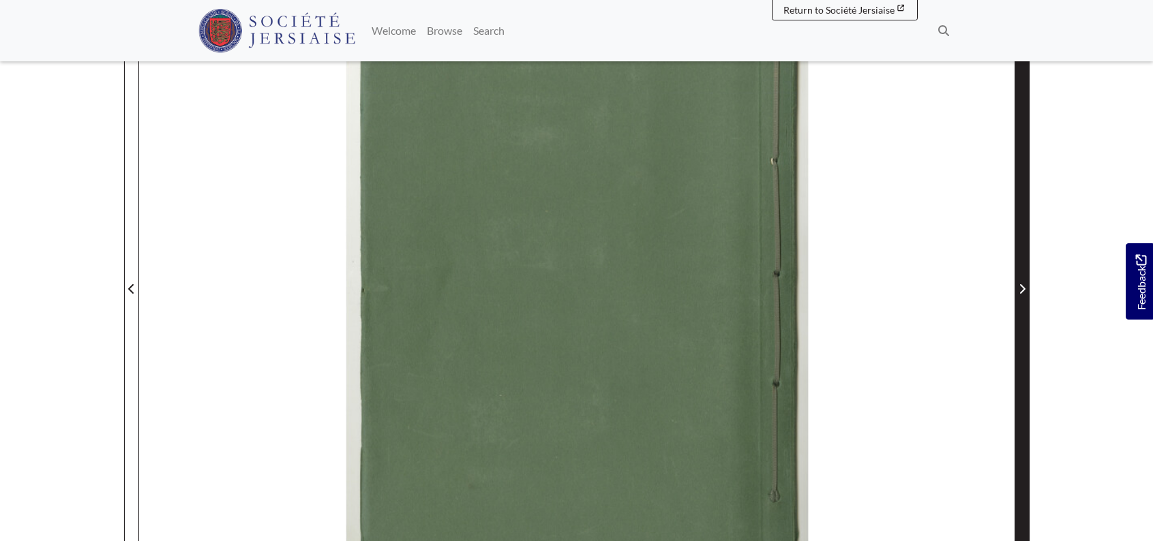
click at [1019, 288] on icon "Next Page" at bounding box center [1022, 289] width 7 height 11
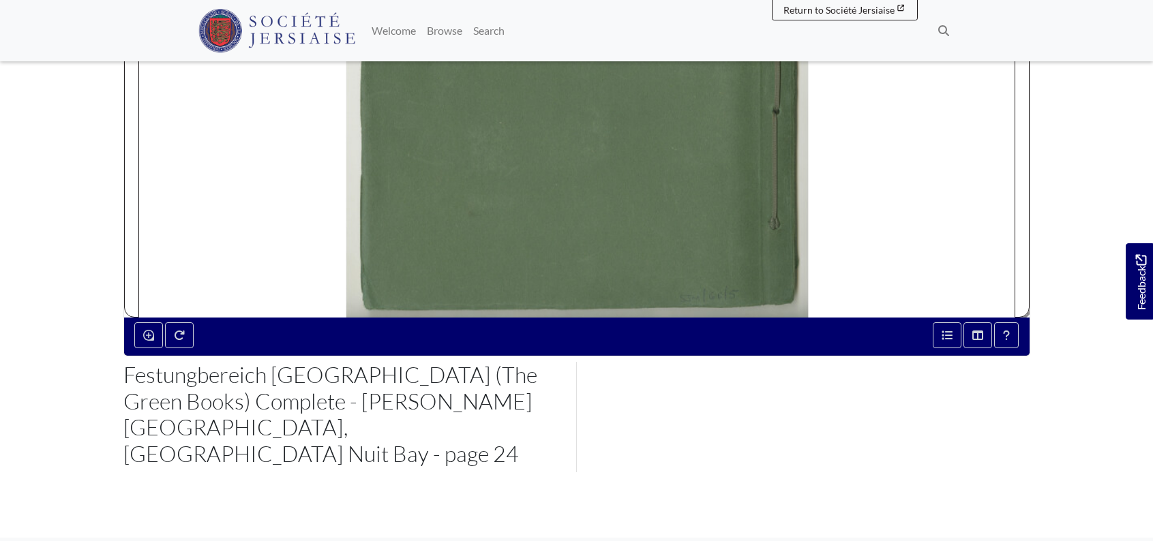
scroll to position [682, 0]
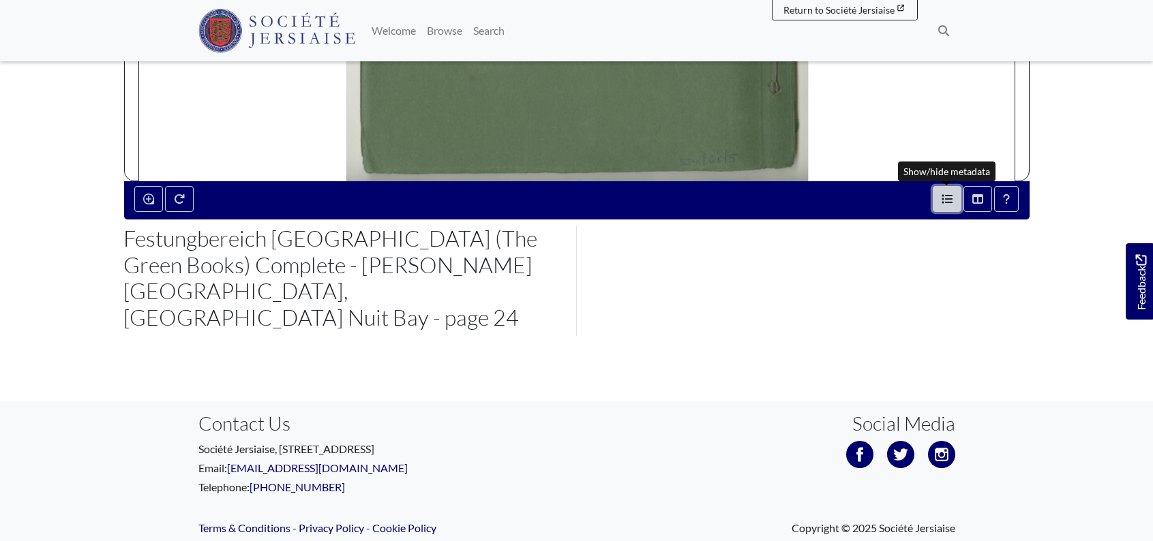
click at [948, 200] on icon "Open metadata window" at bounding box center [947, 199] width 11 height 9
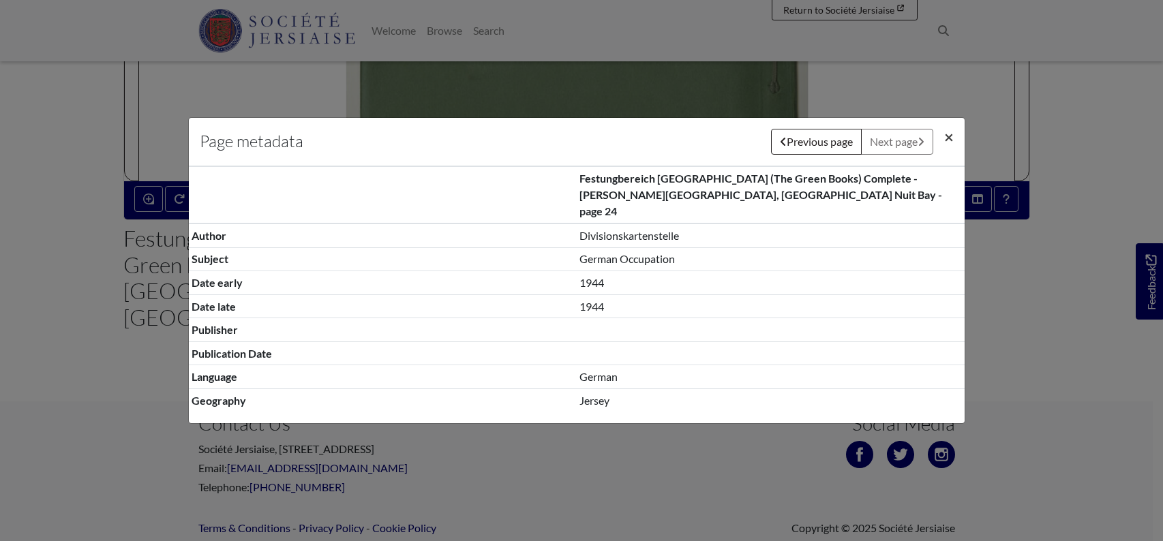
click at [948, 145] on span "×" at bounding box center [949, 137] width 10 height 20
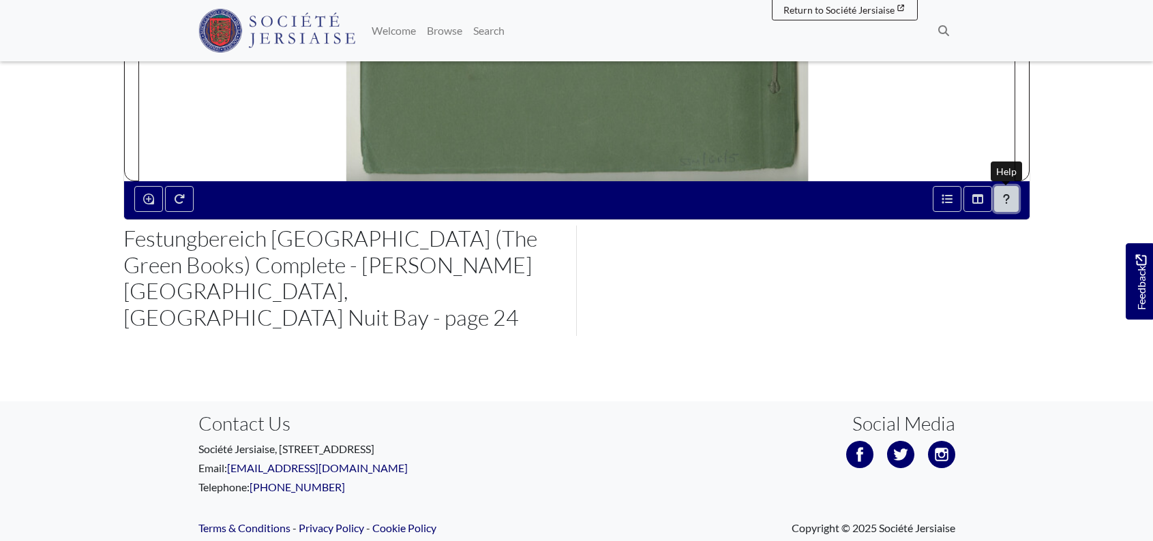
click at [1007, 204] on icon "Help" at bounding box center [1007, 199] width 6 height 10
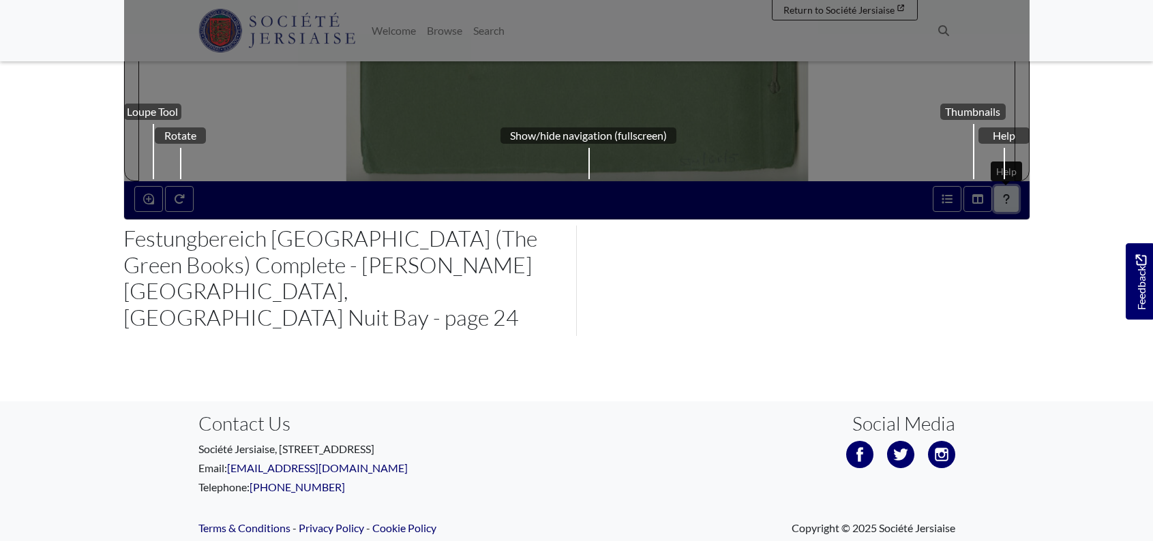
scroll to position [700, 0]
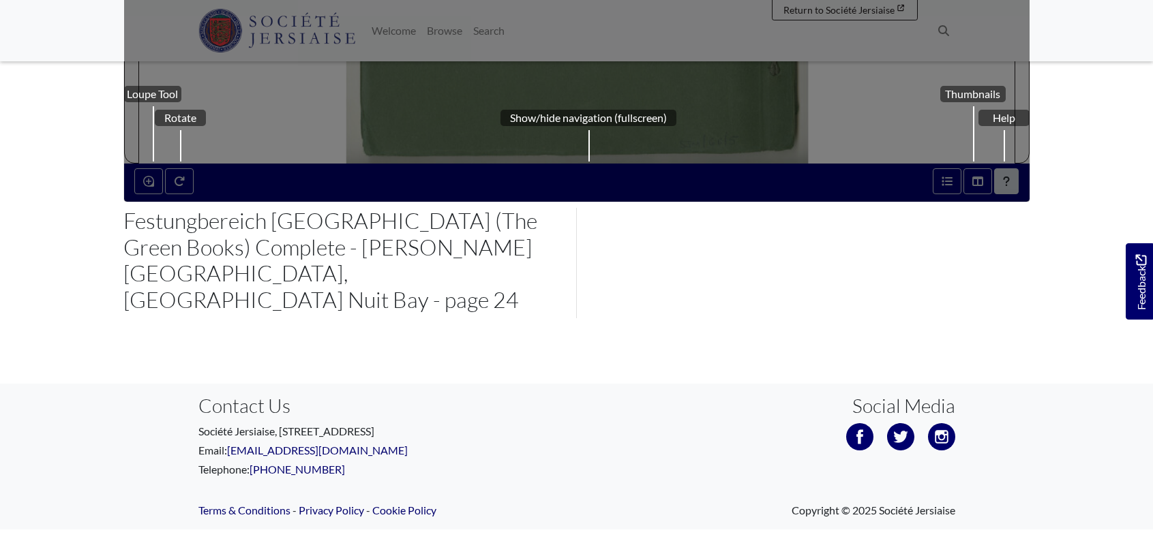
click at [628, 541] on span "View" at bounding box center [623, 548] width 26 height 13
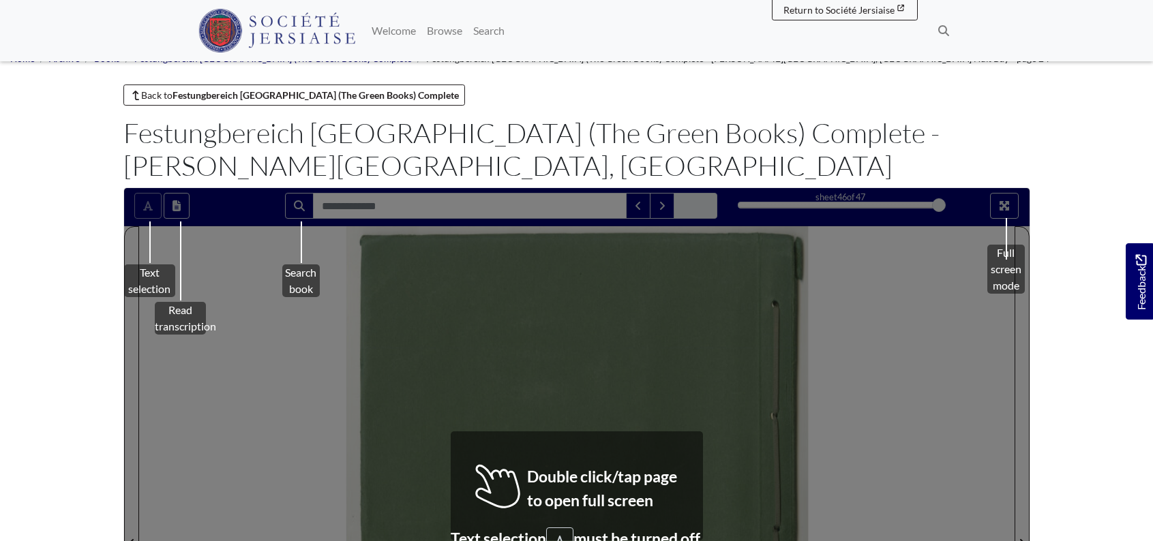
scroll to position [0, 0]
